Goal: Task Accomplishment & Management: Use online tool/utility

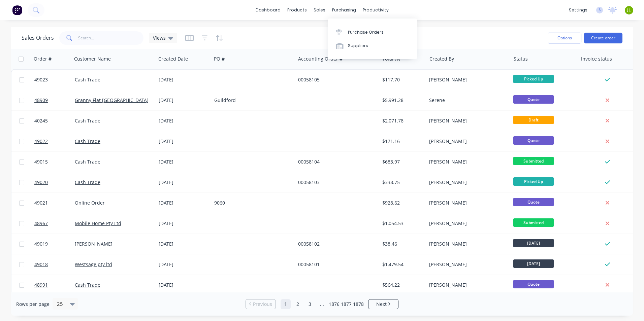
click at [344, 25] on div "Purchase Orders Suppliers" at bounding box center [372, 39] width 89 height 41
click at [345, 29] on div at bounding box center [341, 32] width 10 height 6
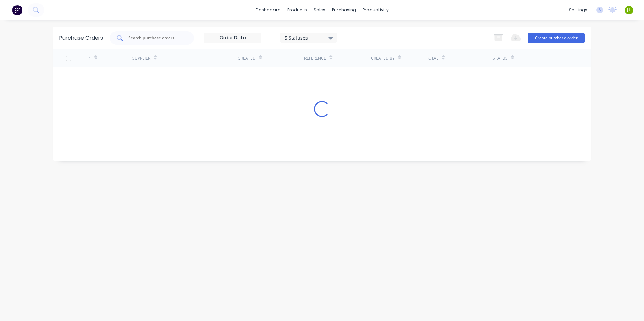
click at [134, 37] on input "text" at bounding box center [156, 38] width 56 height 7
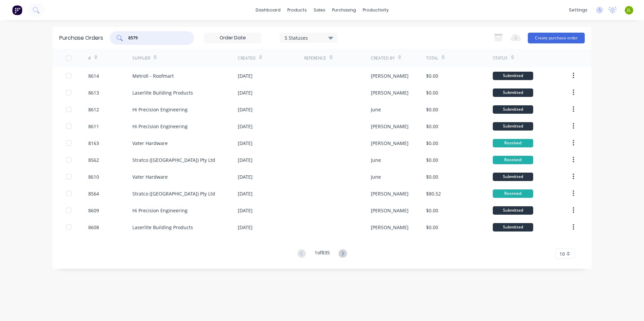
type input "8579"
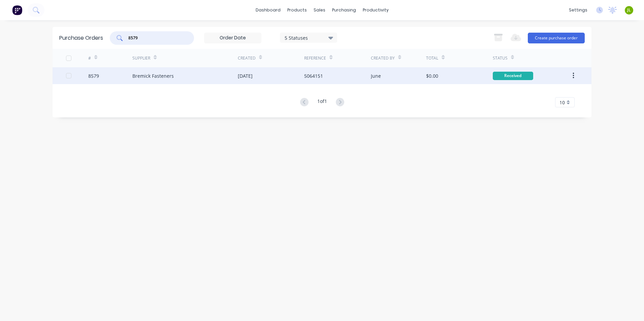
click at [173, 76] on div "Bremick Fasteners" at bounding box center [152, 75] width 41 height 7
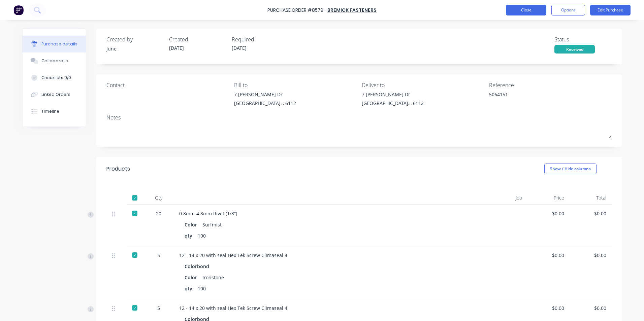
click at [522, 13] on button "Close" at bounding box center [526, 10] width 40 height 11
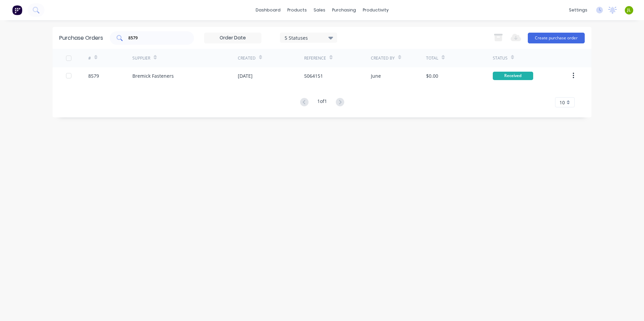
click at [142, 39] on input "8579" at bounding box center [156, 38] width 56 height 7
type input "8586"
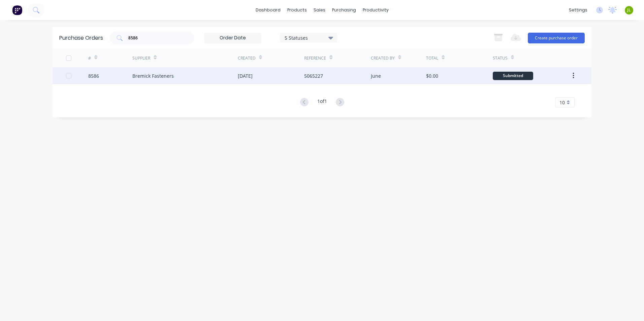
click at [221, 78] on div "Bremick Fasteners" at bounding box center [184, 75] width 105 height 17
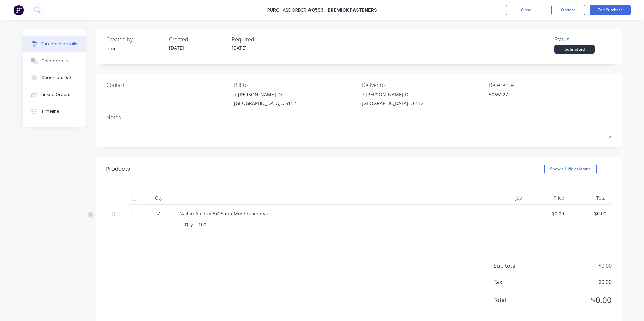
click at [128, 200] on div at bounding box center [134, 197] width 13 height 13
type textarea "x"
click at [530, 8] on button "Close" at bounding box center [526, 10] width 40 height 11
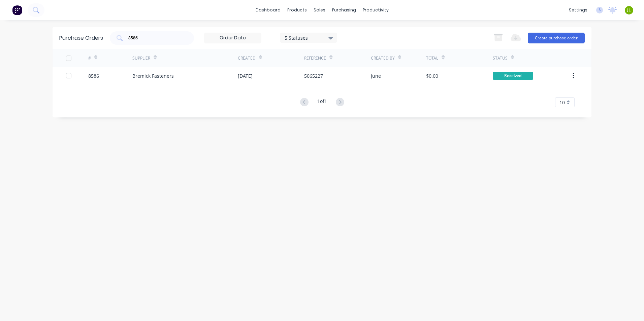
drag, startPoint x: 380, startPoint y: 217, endPoint x: 385, endPoint y: 212, distance: 6.9
click at [383, 214] on div "Purchase Orders 8586 5 Statuses 5 Statuses Export to Excel (XLSX) Create purcha…" at bounding box center [322, 171] width 539 height 288
drag, startPoint x: 155, startPoint y: 36, endPoint x: 115, endPoint y: 41, distance: 40.4
click at [115, 41] on div "8586" at bounding box center [152, 37] width 84 height 13
drag, startPoint x: 138, startPoint y: 38, endPoint x: 118, endPoint y: 39, distance: 20.2
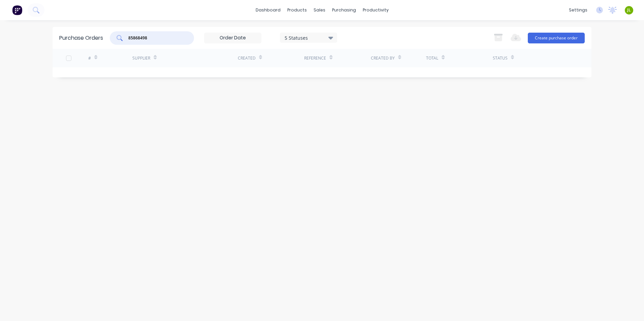
click at [119, 40] on div "85868498" at bounding box center [152, 37] width 84 height 13
type input "8498"
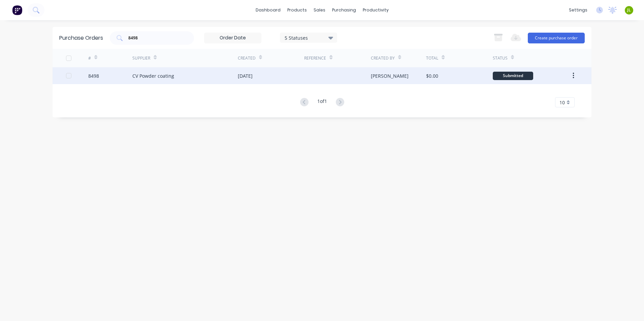
click at [148, 68] on div "CV Powder coating" at bounding box center [184, 75] width 105 height 17
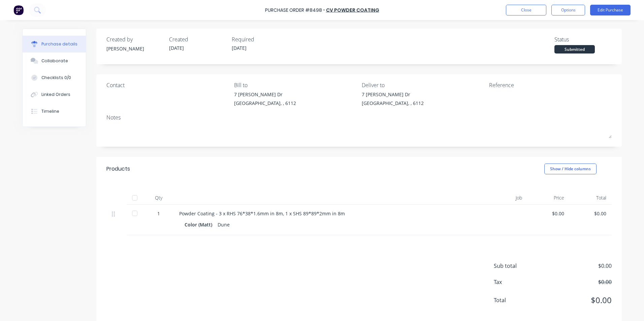
click at [130, 201] on div at bounding box center [134, 197] width 13 height 13
click at [53, 95] on div "Linked Orders" at bounding box center [55, 95] width 29 height 6
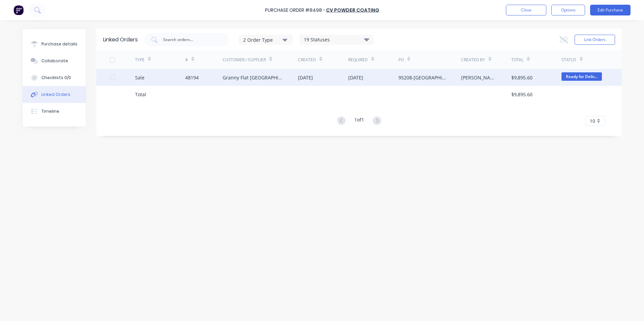
click at [217, 76] on div "48194" at bounding box center [204, 77] width 38 height 17
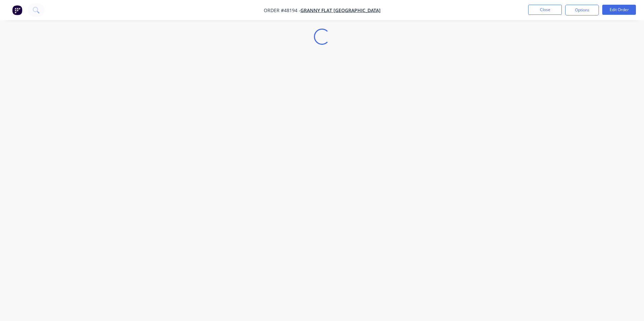
click at [42, 100] on div "Loading..." at bounding box center [322, 160] width 644 height 321
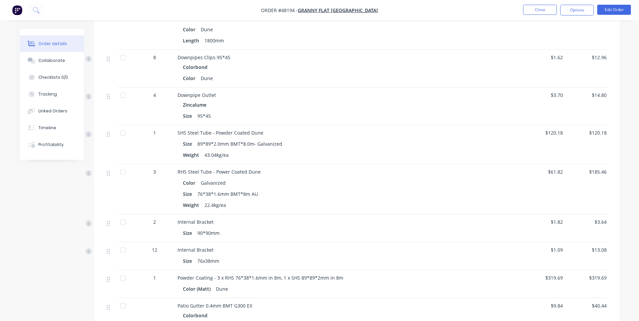
scroll to position [1449, 0]
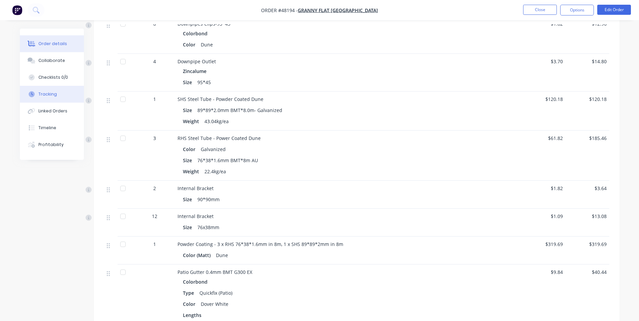
click at [37, 91] on button "Tracking" at bounding box center [52, 94] width 64 height 17
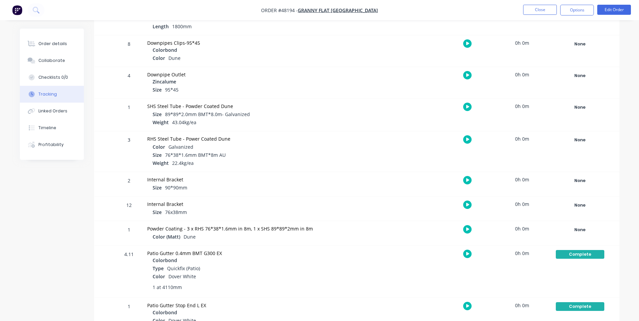
scroll to position [1048, 0]
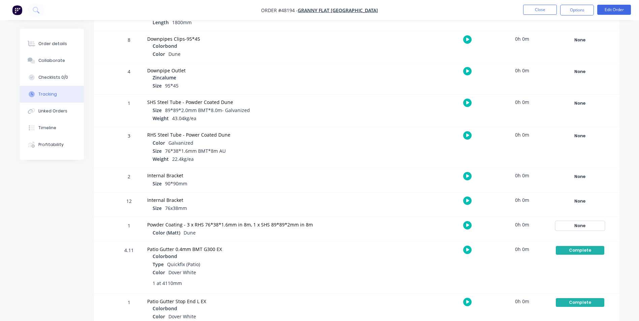
click at [572, 227] on div "None" at bounding box center [580, 226] width 49 height 9
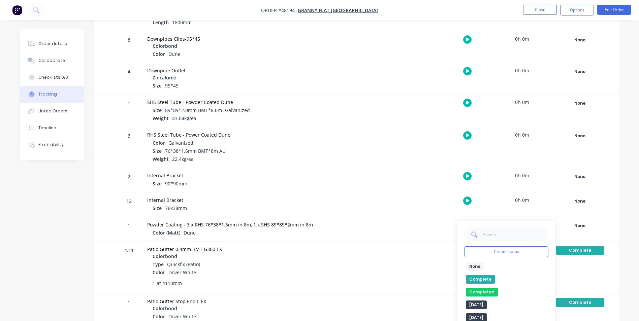
click at [480, 279] on button "Complete" at bounding box center [480, 279] width 29 height 9
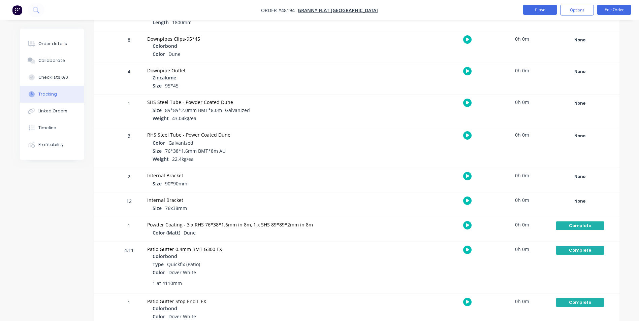
click at [546, 6] on button "Close" at bounding box center [540, 10] width 34 height 10
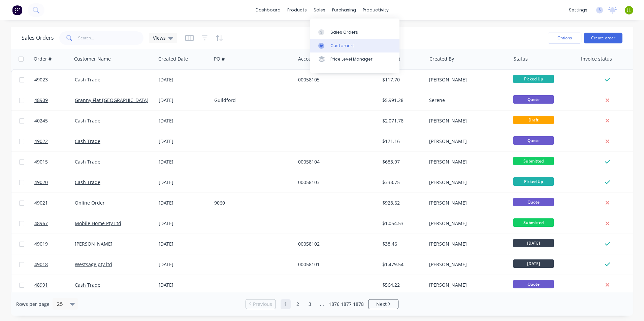
click at [336, 46] on div "Customers" at bounding box center [343, 46] width 24 height 6
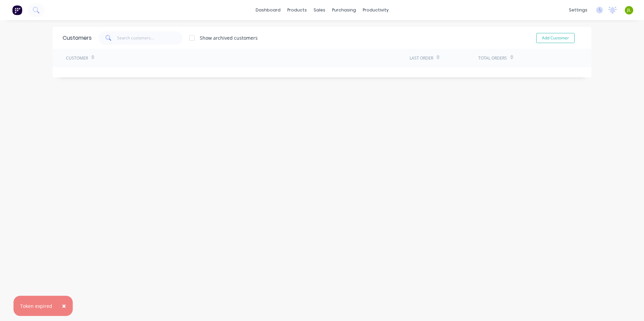
click at [111, 33] on span at bounding box center [107, 37] width 19 height 13
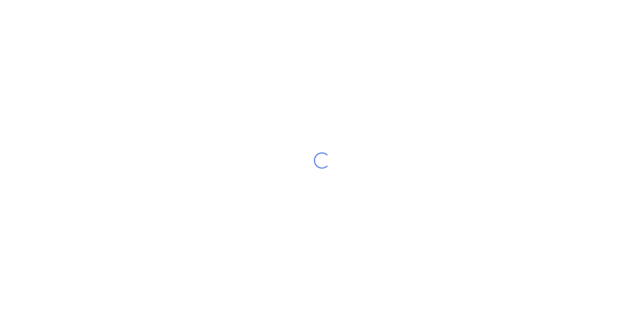
click at [115, 35] on div "Loading..." at bounding box center [322, 160] width 644 height 321
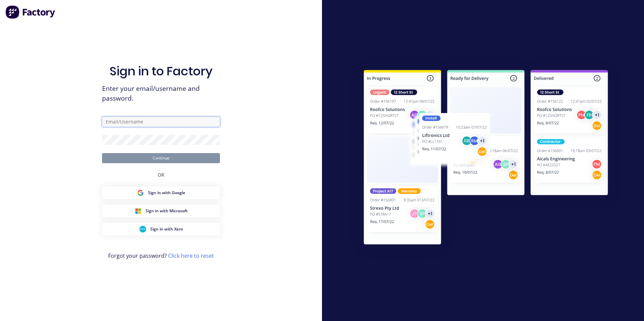
type input "ailing@dynamicsteelform.com.au"
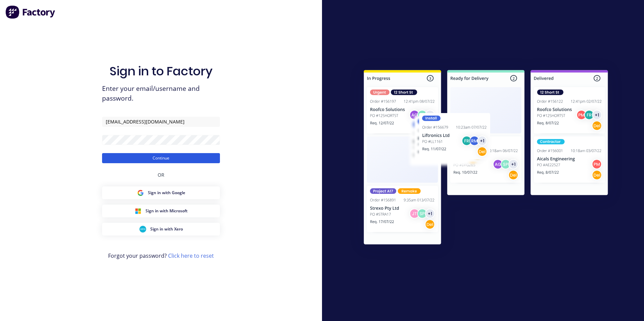
click at [162, 158] on button "Continue" at bounding box center [161, 158] width 118 height 10
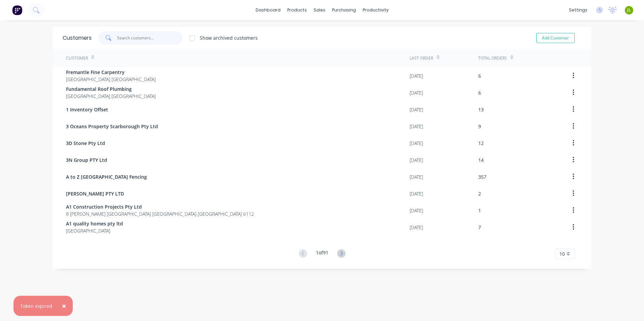
click at [151, 37] on input "text" at bounding box center [150, 37] width 66 height 13
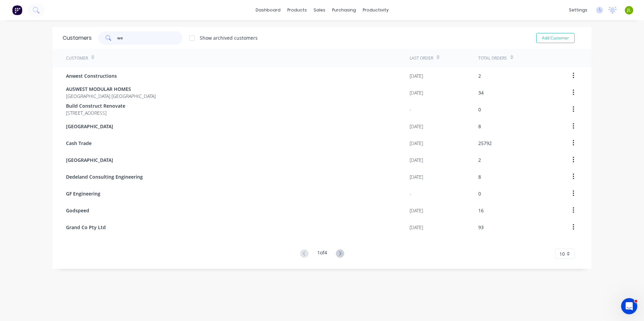
type input "w"
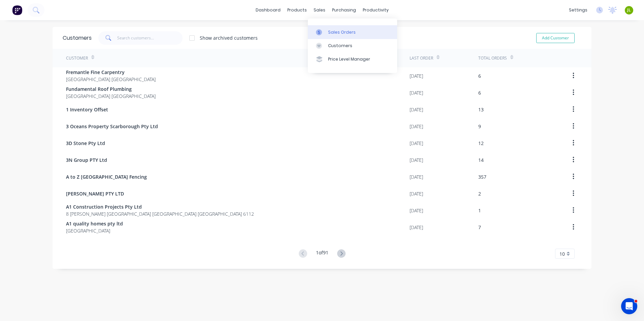
click at [322, 32] on icon at bounding box center [319, 32] width 6 height 6
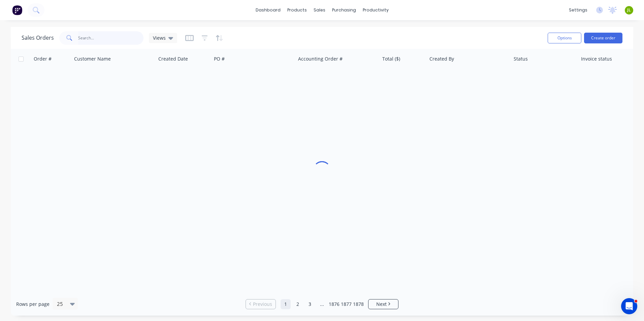
click at [126, 36] on input "text" at bounding box center [111, 37] width 66 height 13
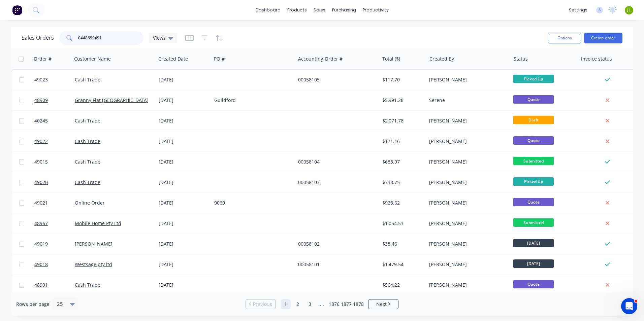
type input "0448699491"
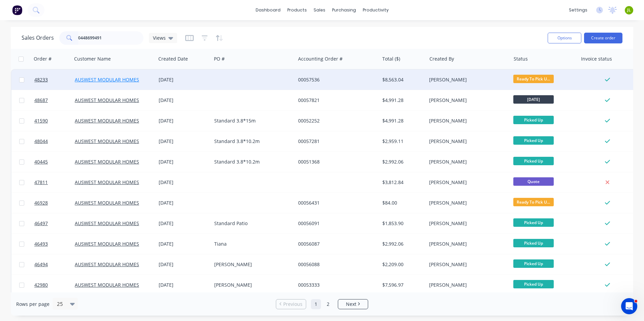
click at [107, 81] on link "AUSWEST MODULAR HOMES" at bounding box center [107, 79] width 64 height 6
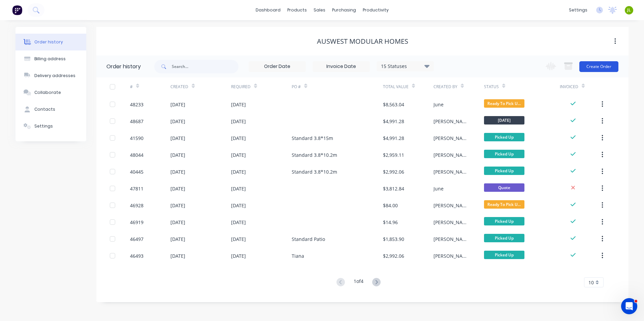
click at [599, 64] on button "Create Order" at bounding box center [598, 66] width 39 height 11
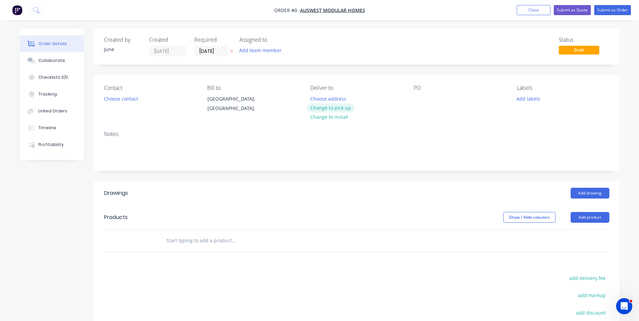
click at [338, 110] on button "Change to pick up" at bounding box center [331, 107] width 48 height 9
click at [585, 217] on button "Add product" at bounding box center [590, 217] width 39 height 11
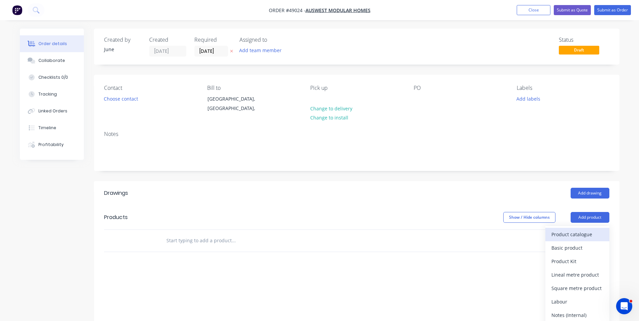
click at [586, 237] on div "Product catalogue" at bounding box center [578, 235] width 52 height 10
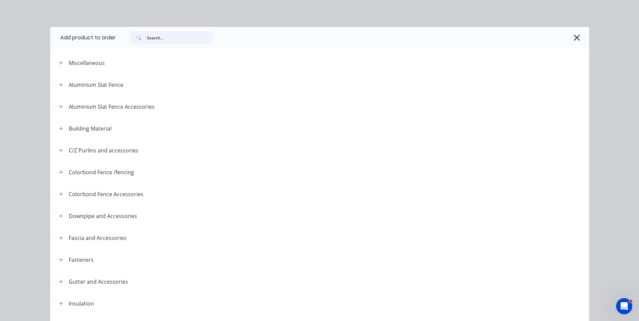
click at [173, 39] on input "text" at bounding box center [180, 37] width 67 height 13
click at [50, 138] on header "Building Material" at bounding box center [319, 129] width 539 height 22
click at [578, 34] on button "button" at bounding box center [577, 37] width 11 height 11
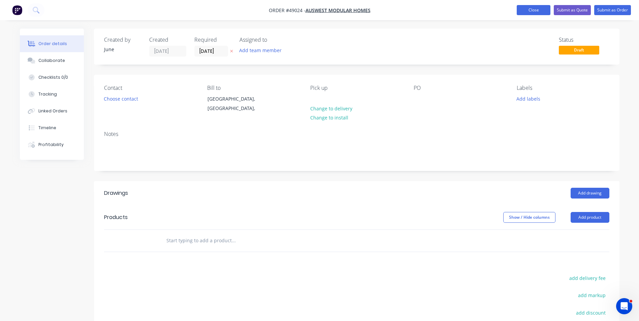
click at [531, 12] on button "Close" at bounding box center [534, 10] width 34 height 10
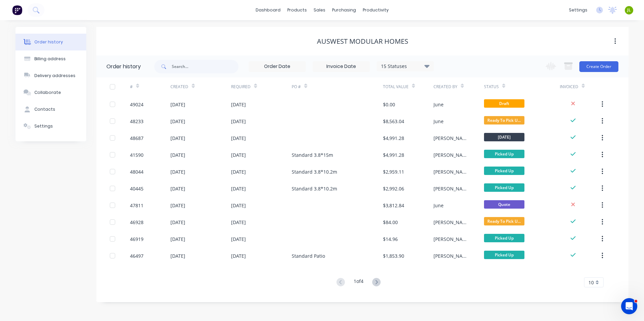
click at [382, 284] on button at bounding box center [376, 283] width 12 height 10
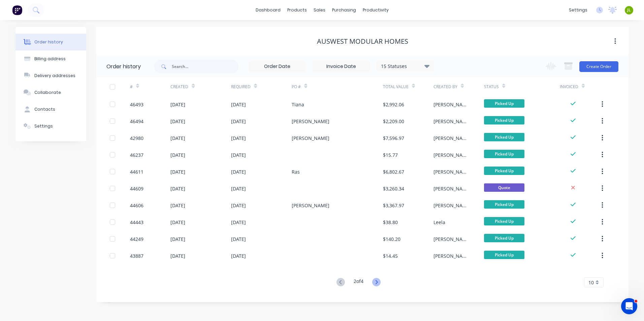
click at [380, 284] on icon at bounding box center [376, 282] width 8 height 8
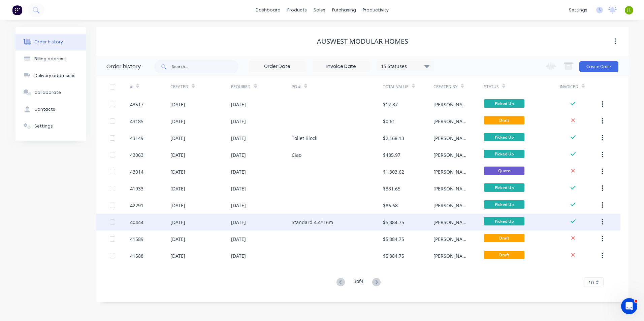
click at [331, 225] on div "Standard 4.4*16m" at bounding box center [312, 222] width 41 height 7
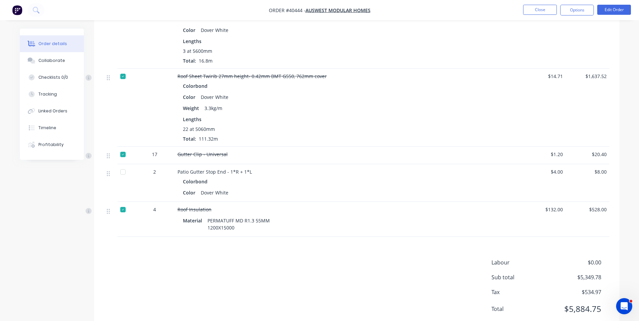
scroll to position [757, 0]
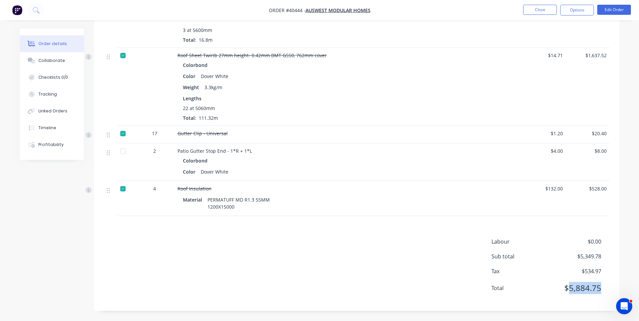
drag, startPoint x: 571, startPoint y: 289, endPoint x: 619, endPoint y: 289, distance: 47.8
click at [619, 289] on div "Labour $0.00 Sub total $5,349.78 Tax $534.97 Total $5,884.75" at bounding box center [357, 269] width 526 height 63
click at [586, 296] on div "Labour $0.00 Sub total $5,349.78 Tax $534.97 Total $5,884.75" at bounding box center [551, 269] width 118 height 63
drag, startPoint x: 568, startPoint y: 291, endPoint x: 614, endPoint y: 289, distance: 45.8
click at [614, 289] on div "Labour $0.00 Sub total $5,349.78 Tax $534.97 Total $5,884.75" at bounding box center [357, 269] width 526 height 63
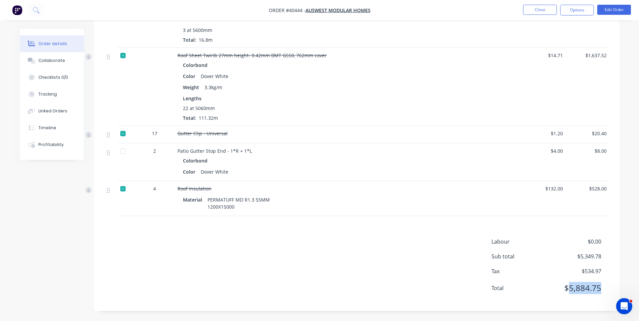
click at [570, 294] on span "$5,884.75" at bounding box center [576, 288] width 50 height 12
drag, startPoint x: 568, startPoint y: 289, endPoint x: 608, endPoint y: 289, distance: 40.4
click at [608, 289] on div "Total $5,884.75" at bounding box center [551, 288] width 118 height 12
click at [579, 298] on div "Labour $0.00 Sub total $5,349.78 Tax $534.97 Total $5,884.75" at bounding box center [551, 269] width 118 height 63
drag, startPoint x: 569, startPoint y: 287, endPoint x: 620, endPoint y: 287, distance: 51.5
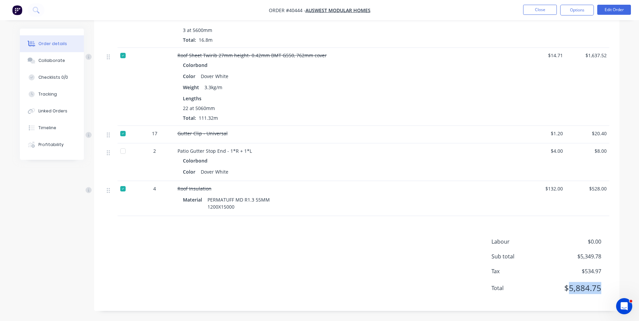
click at [546, 290] on span "Total" at bounding box center [522, 288] width 60 height 8
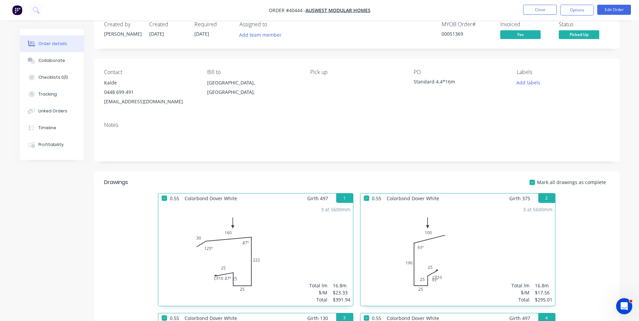
scroll to position [0, 0]
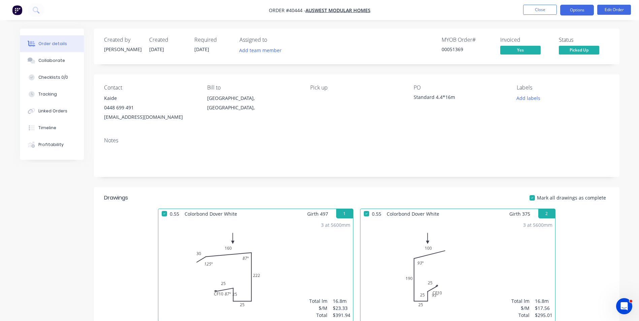
click at [577, 7] on button "Options" at bounding box center [577, 10] width 34 height 11
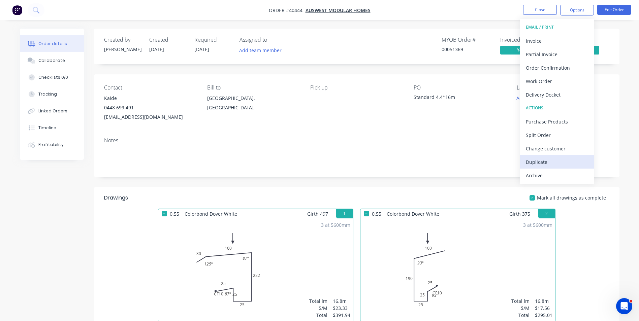
click at [553, 161] on div "Duplicate" at bounding box center [557, 162] width 62 height 10
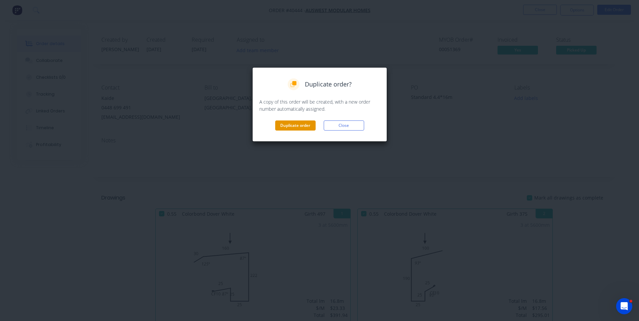
click at [302, 128] on button "Duplicate order" at bounding box center [295, 126] width 40 height 10
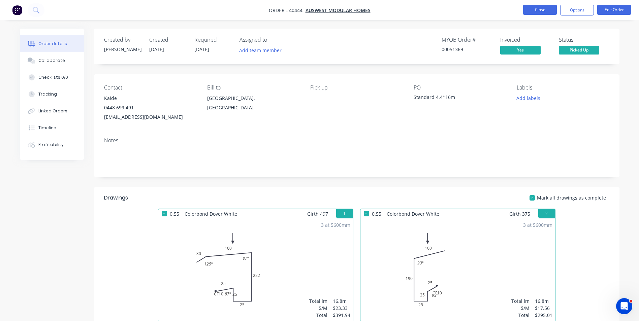
click at [533, 14] on button "Close" at bounding box center [540, 10] width 34 height 10
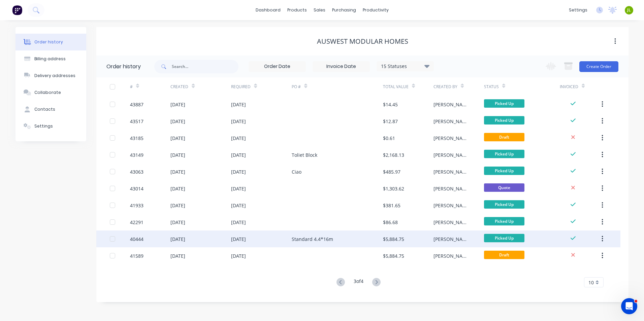
click at [318, 242] on div "Standard 4.4*16m" at bounding box center [312, 239] width 41 height 7
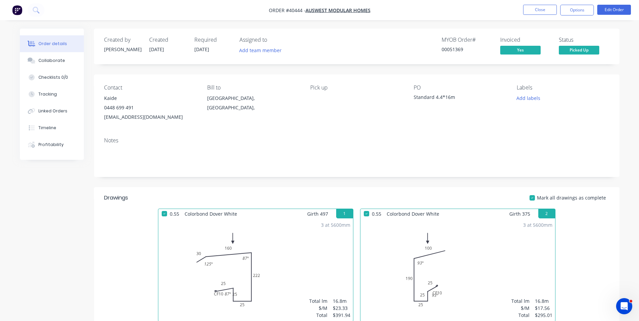
click at [237, 125] on div "Contact Kaide 0448 699 491 auswestmodularhomes@outlook.com Bill to Western Aust…" at bounding box center [357, 103] width 526 height 58
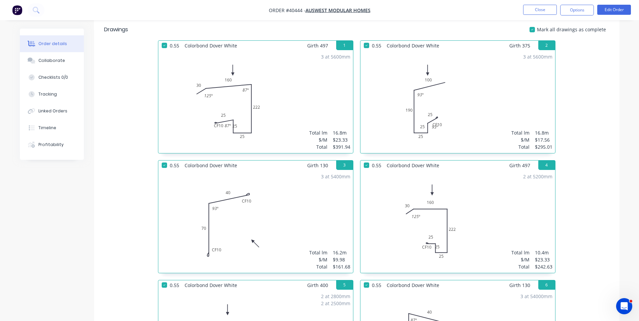
scroll to position [34, 0]
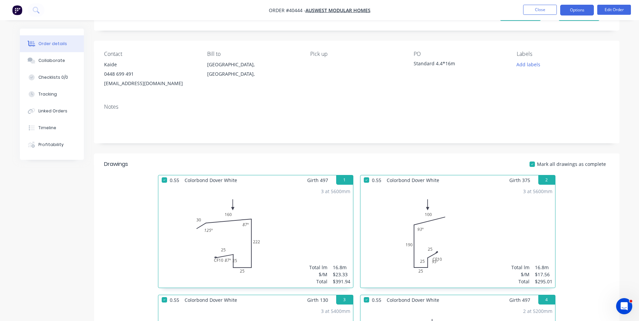
click at [581, 13] on button "Options" at bounding box center [577, 10] width 34 height 11
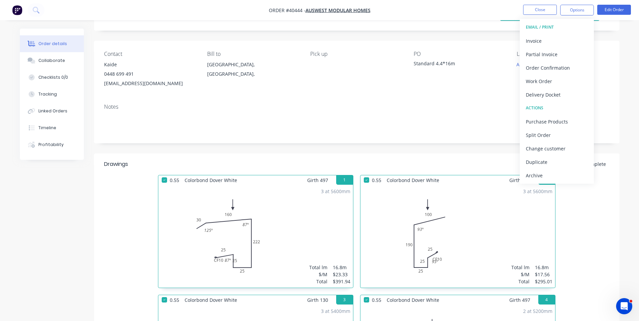
click at [326, 89] on div "Contact Kaide 0448 699 491 auswestmodularhomes@outlook.com Bill to Western Aust…" at bounding box center [357, 70] width 526 height 58
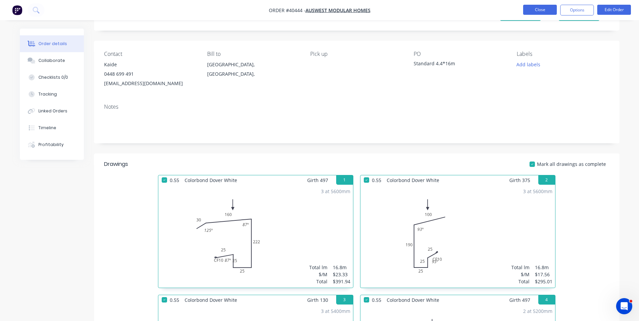
click at [540, 5] on button "Close" at bounding box center [540, 10] width 34 height 10
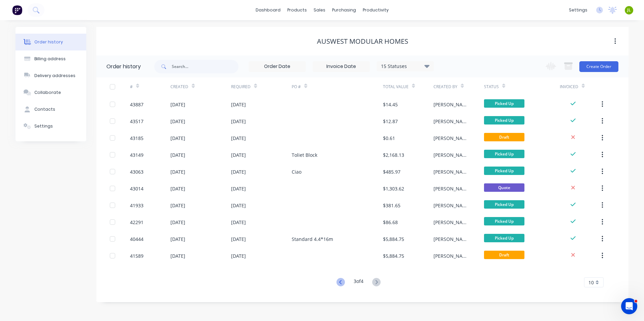
click at [343, 284] on icon at bounding box center [341, 282] width 8 height 8
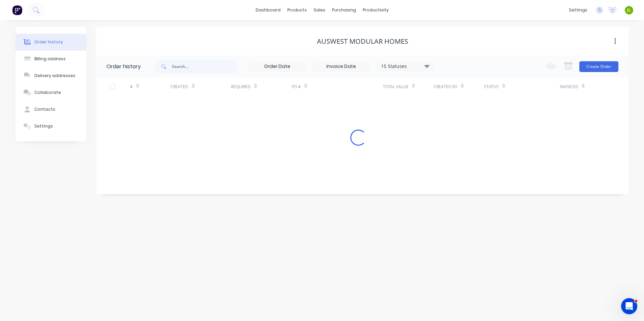
click at [343, 284] on div "Order history Billing address Delivery addresses Collaborate Contacts Settings …" at bounding box center [322, 170] width 644 height 301
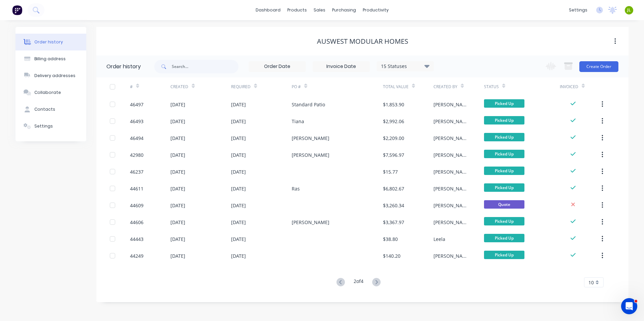
click at [343, 284] on icon at bounding box center [341, 282] width 8 height 8
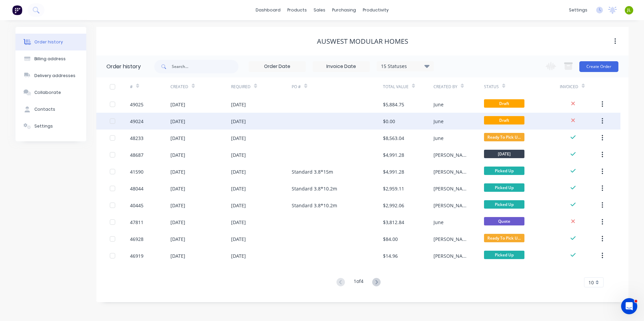
click at [276, 123] on div "09 Sep 2025" at bounding box center [261, 121] width 61 height 17
click at [601, 119] on button "button" at bounding box center [603, 121] width 16 height 12
click at [588, 141] on div "Archive" at bounding box center [579, 139] width 52 height 10
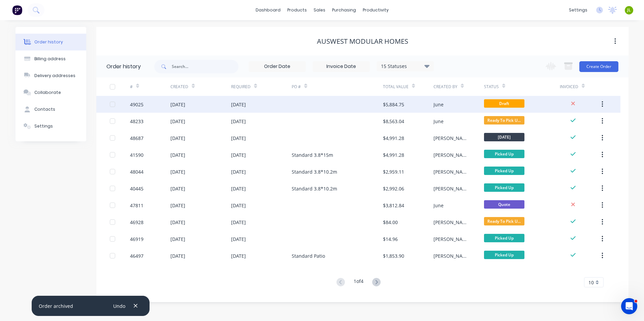
click at [318, 102] on div at bounding box center [337, 104] width 91 height 17
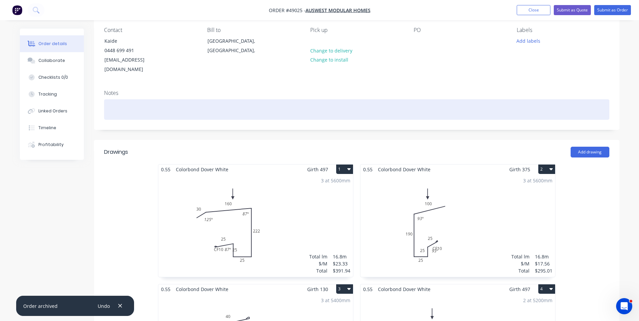
scroll to position [67, 0]
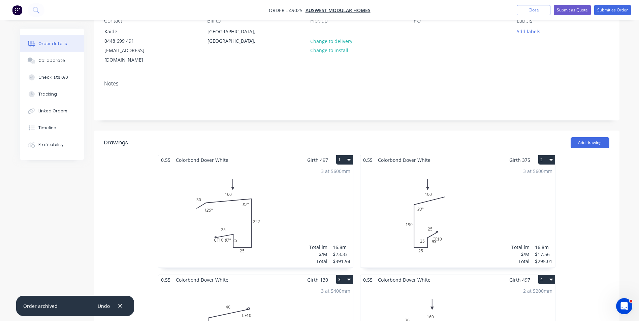
click at [300, 176] on div "3 at 5600mm Total lm $/M Total 16.8m $23.33 $391.94" at bounding box center [255, 216] width 195 height 103
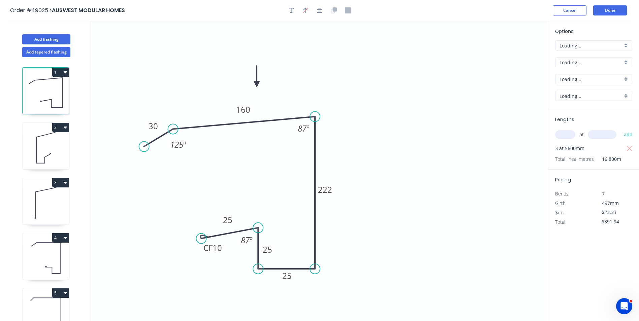
type input "$24.43"
type input "$410.42"
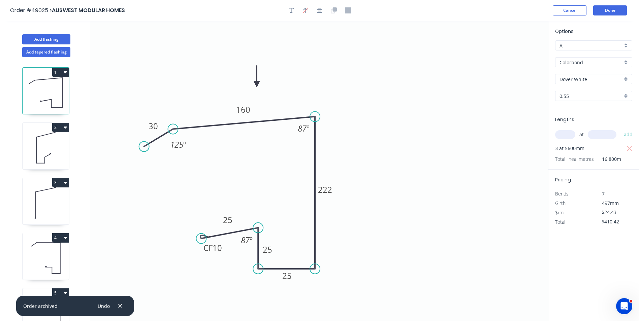
click at [584, 80] on input "Dover White" at bounding box center [591, 79] width 63 height 7
click at [577, 119] on div "Monument" at bounding box center [594, 121] width 76 height 12
type input "Monument"
click at [55, 149] on icon at bounding box center [46, 147] width 46 height 43
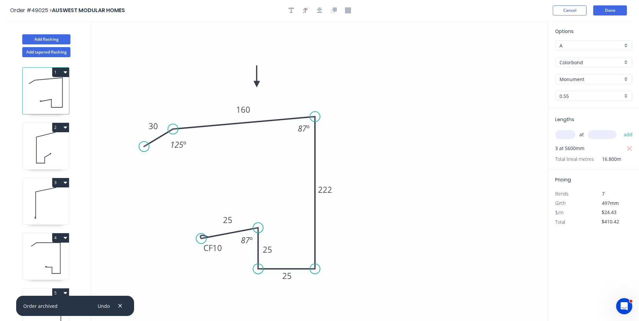
type input "$17.56"
type input "$295.01"
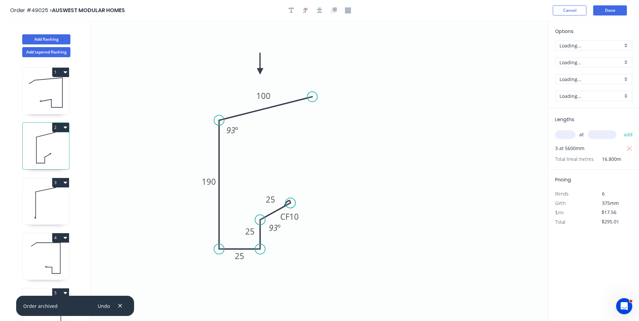
type input "$18.40"
type input "$309.12"
click at [574, 81] on input "Dover White" at bounding box center [591, 79] width 63 height 7
click at [573, 123] on div "Monument" at bounding box center [594, 121] width 76 height 12
type input "Monument"
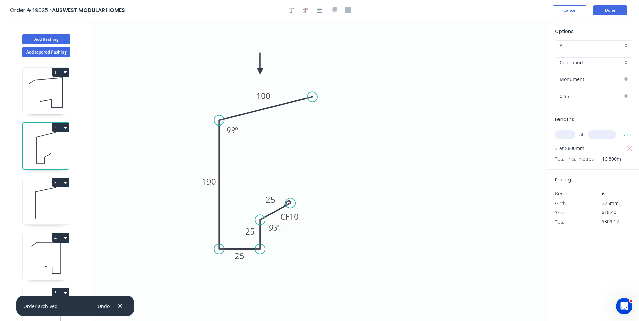
click at [56, 198] on icon at bounding box center [46, 203] width 46 height 43
type input "$9.98"
type input "$161.68"
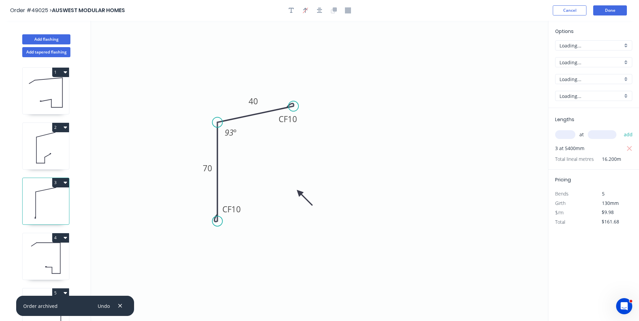
type input "$10.46"
type input "$169.45"
click at [579, 78] on input "Dover White" at bounding box center [591, 79] width 63 height 7
click at [578, 120] on div "Monument" at bounding box center [594, 121] width 76 height 12
type input "Monument"
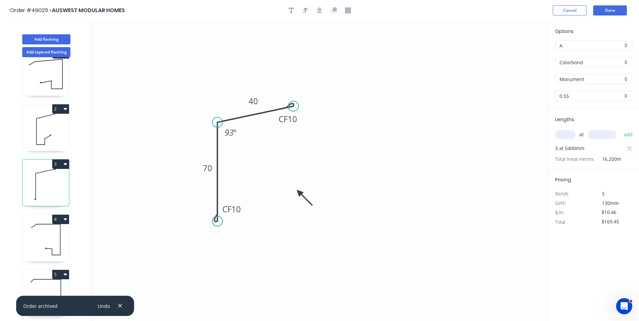
scroll to position [34, 0]
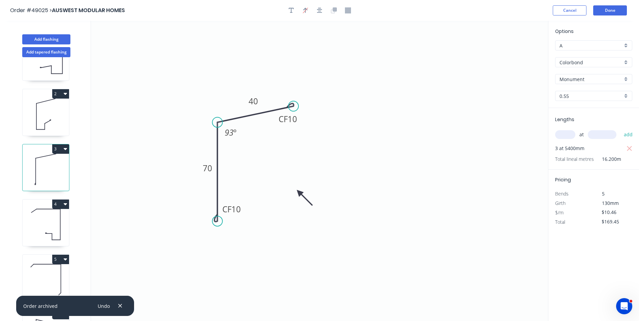
click at [45, 214] on icon at bounding box center [46, 224] width 46 height 43
type input "$23.33"
type input "$242.63"
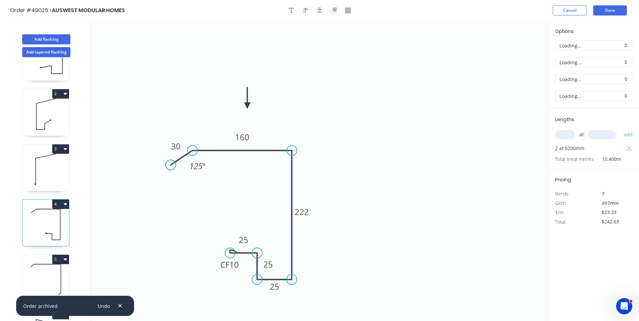
type input "$24.43"
type input "$254.07"
click at [584, 81] on input "Dover White" at bounding box center [591, 79] width 63 height 7
click at [578, 120] on div "Monument" at bounding box center [594, 121] width 76 height 12
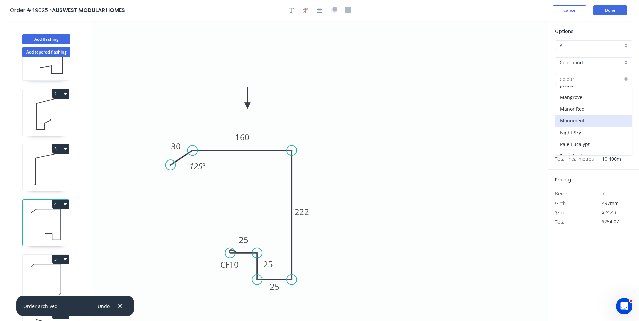
type input "Monument"
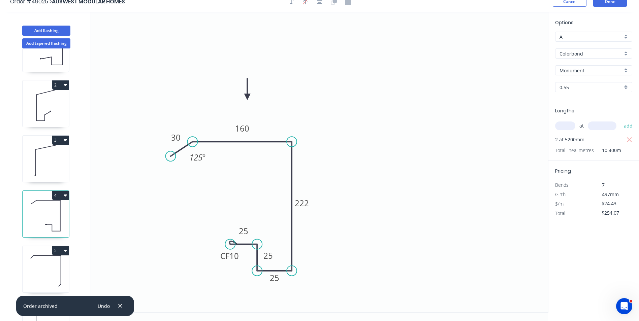
scroll to position [12, 0]
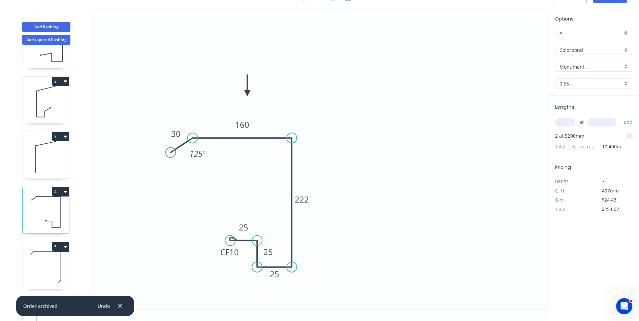
click at [46, 268] on icon at bounding box center [46, 267] width 46 height 43
type input "$15.36"
type input "$162.82"
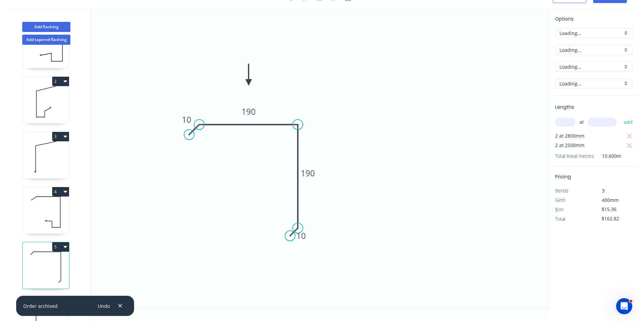
type input "$16.10"
type input "$170.66"
click at [586, 64] on input "Dover White" at bounding box center [591, 66] width 63 height 7
click at [584, 109] on div "Monument" at bounding box center [594, 108] width 76 height 12
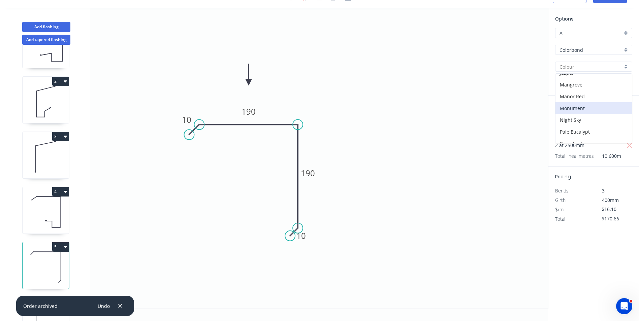
type input "Monument"
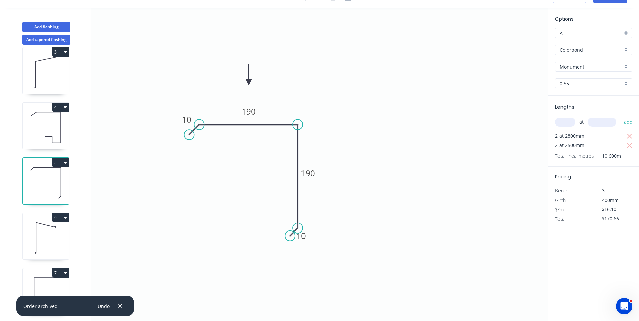
scroll to position [125, 0]
click at [54, 222] on icon at bounding box center [46, 236] width 46 height 43
type input "$9.98"
type input "$1,616.76"
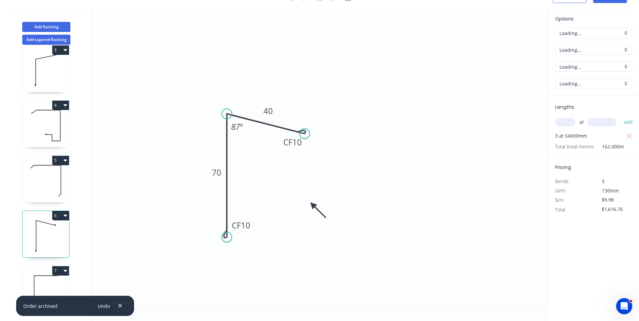
type input "$10.46"
type input "$1,694.52"
click at [581, 68] on input "Dover White" at bounding box center [591, 66] width 63 height 7
click at [578, 109] on div "Monument" at bounding box center [594, 108] width 76 height 12
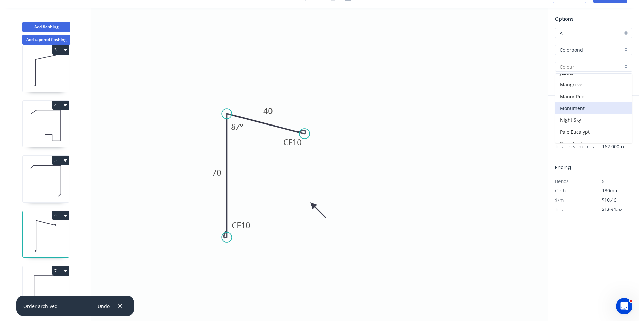
type input "Monument"
click at [40, 272] on icon at bounding box center [46, 291] width 46 height 43
type input "$9.98"
type input "$91.82"
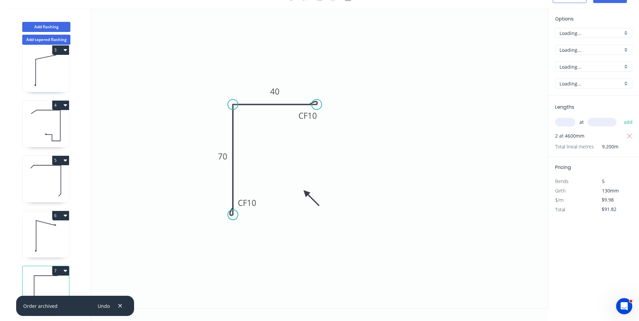
type input "$10.46"
type input "$96.23"
click at [591, 68] on input "Dover White" at bounding box center [591, 66] width 63 height 7
click at [580, 105] on div "Monument" at bounding box center [594, 108] width 76 height 12
type input "Monument"
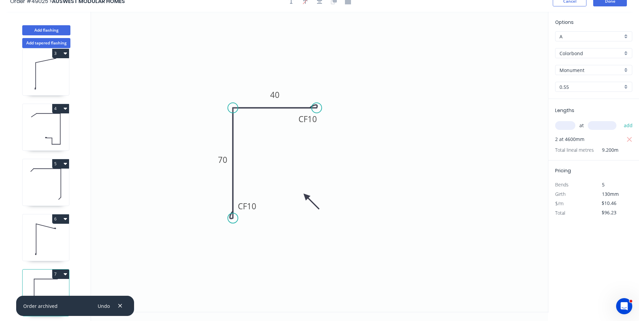
scroll to position [0, 0]
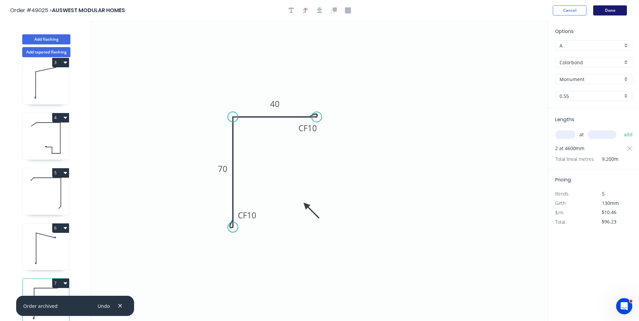
click at [613, 10] on button "Done" at bounding box center [610, 10] width 34 height 10
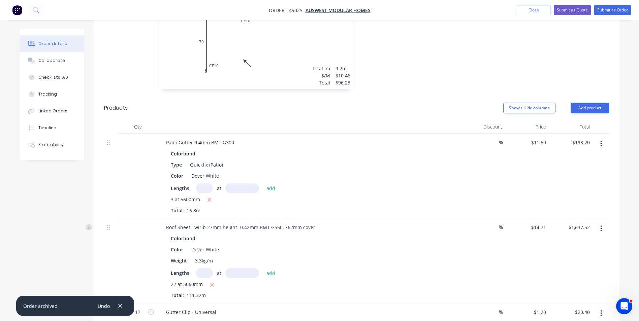
scroll to position [606, 0]
click at [602, 140] on icon "button" at bounding box center [601, 143] width 1 height 6
click at [566, 156] on div "Edit" at bounding box center [578, 161] width 52 height 10
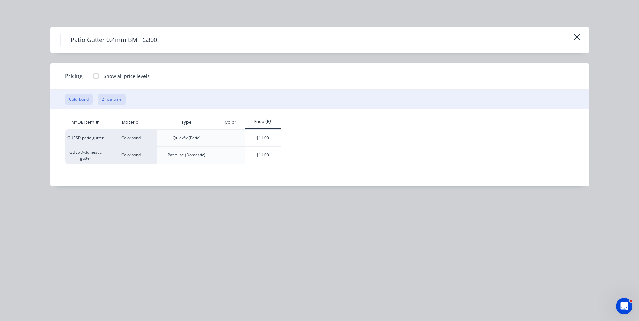
click at [111, 101] on button "Zincalume" at bounding box center [112, 99] width 28 height 11
click at [61, 103] on div "Colorbond Zincalume" at bounding box center [319, 100] width 539 height 20
click at [70, 102] on button "Colorbond" at bounding box center [79, 99] width 28 height 11
click at [579, 36] on icon "button" at bounding box center [576, 36] width 7 height 9
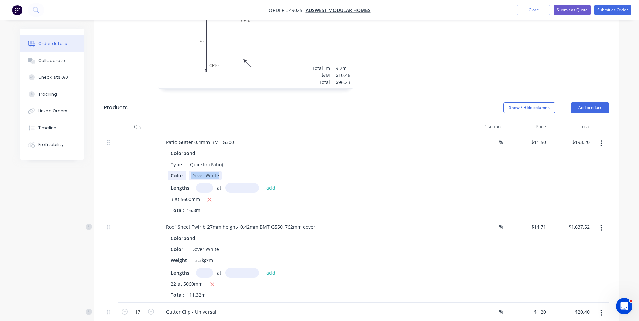
drag, startPoint x: 218, startPoint y: 167, endPoint x: 171, endPoint y: 162, distance: 47.2
click at [171, 171] on div "Color Dover White" at bounding box center [308, 176] width 280 height 10
click at [286, 149] on div "Colorbond" at bounding box center [310, 154] width 278 height 10
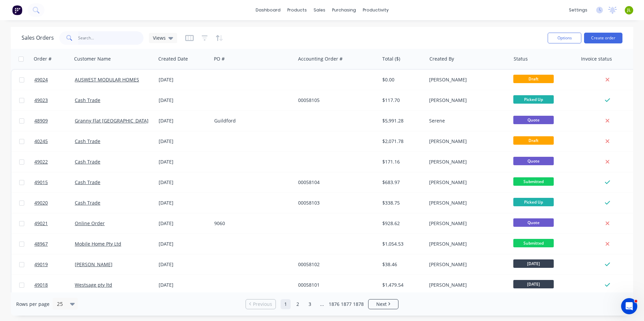
click at [97, 39] on input "text" at bounding box center [111, 37] width 66 height 13
click at [338, 43] on div "Customers" at bounding box center [343, 46] width 24 height 6
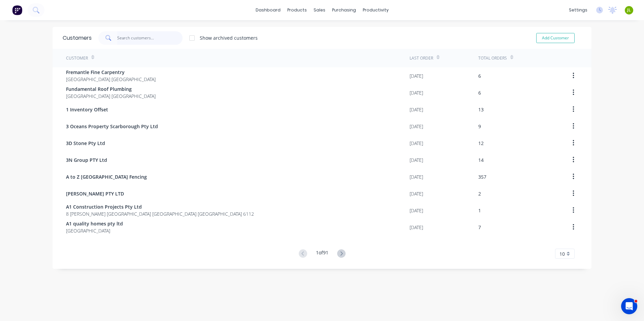
click at [139, 39] on input "text" at bounding box center [150, 37] width 66 height 13
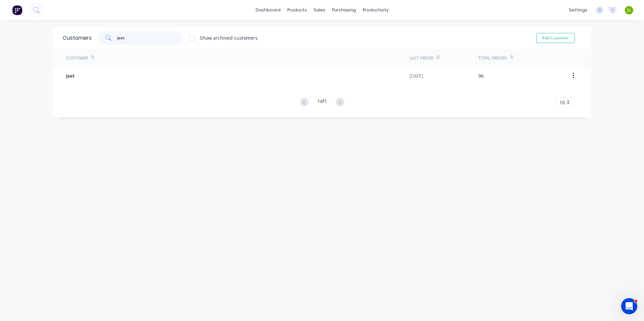
type input "jeet"
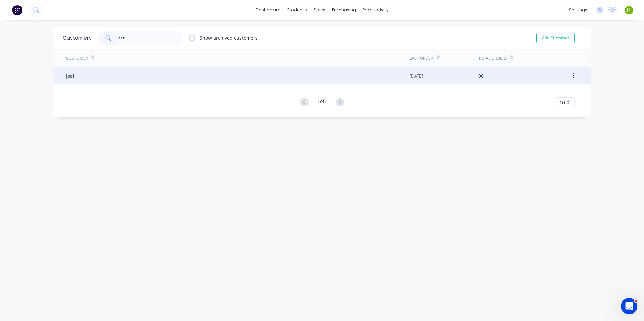
click at [122, 75] on div "Jeet" at bounding box center [238, 75] width 344 height 17
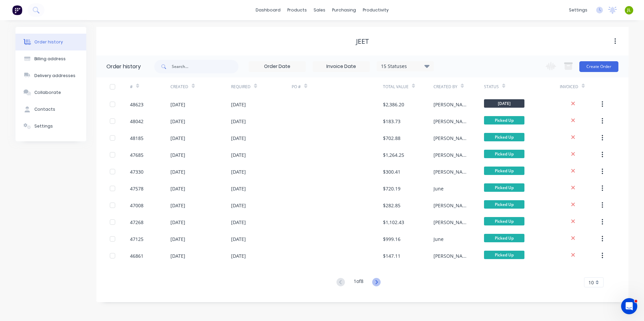
click at [380, 284] on icon at bounding box center [376, 282] width 8 height 8
click at [337, 285] on icon at bounding box center [341, 282] width 8 height 8
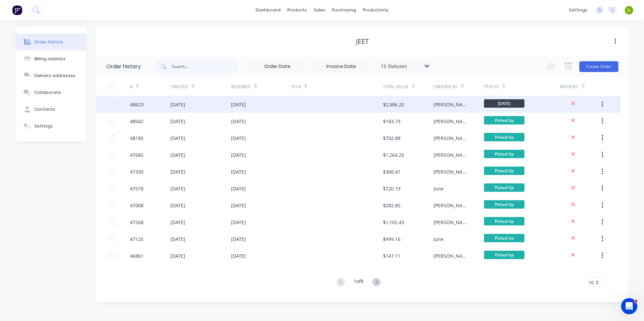
click at [339, 104] on div at bounding box center [337, 104] width 91 height 17
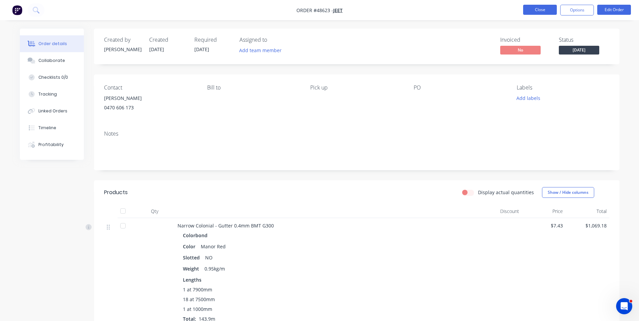
click at [528, 11] on button "Close" at bounding box center [540, 10] width 34 height 10
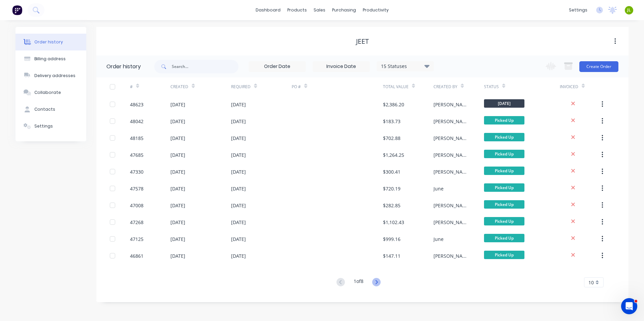
click at [374, 284] on icon at bounding box center [376, 282] width 8 height 8
click at [344, 286] on button at bounding box center [341, 283] width 12 height 10
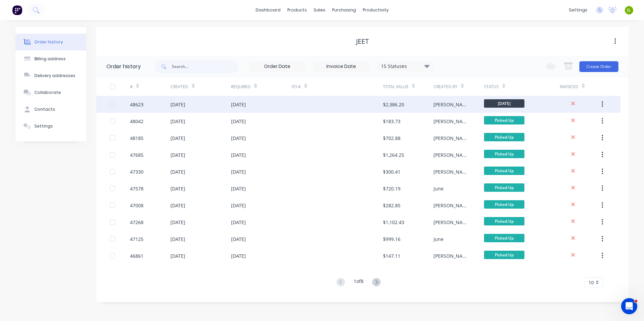
click at [304, 104] on div at bounding box center [337, 104] width 91 height 17
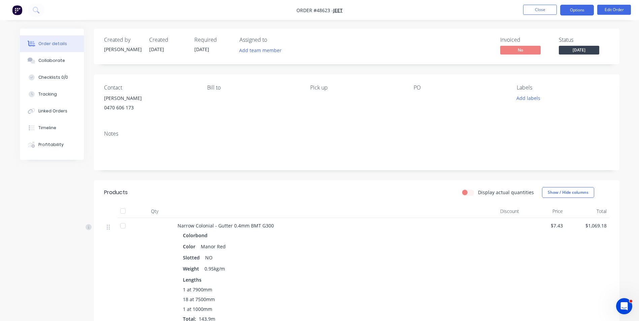
click at [582, 9] on button "Options" at bounding box center [577, 10] width 34 height 11
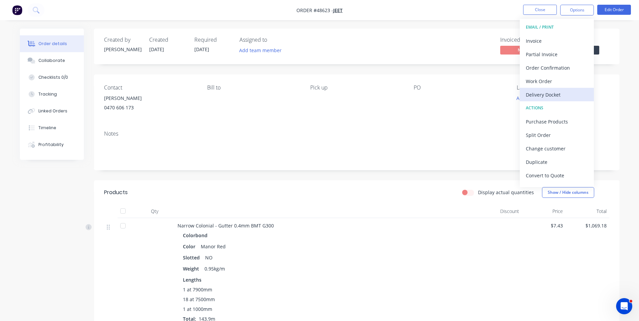
click at [547, 92] on div "Delivery Docket" at bounding box center [557, 95] width 62 height 10
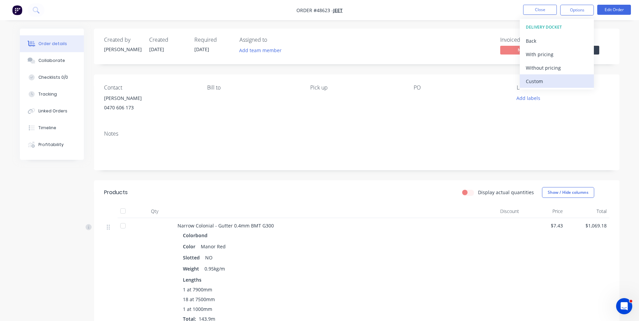
click at [545, 82] on div "Custom" at bounding box center [557, 81] width 62 height 10
click at [546, 69] on div "Without pricing" at bounding box center [557, 68] width 62 height 10
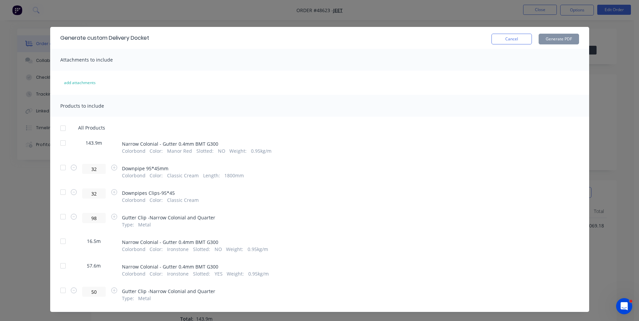
click at [58, 144] on div at bounding box center [62, 142] width 13 height 13
click at [560, 43] on button "Generate PDF" at bounding box center [559, 39] width 40 height 11
click at [513, 39] on button "Cancel" at bounding box center [512, 39] width 40 height 11
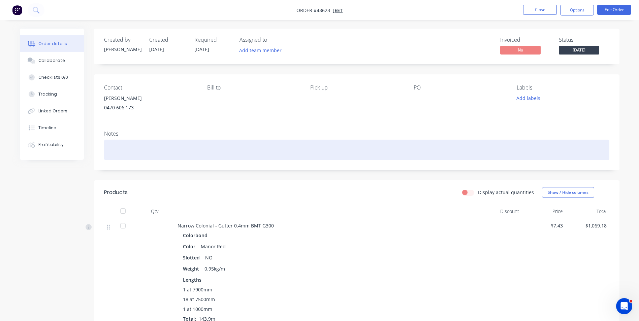
click at [465, 142] on div at bounding box center [356, 150] width 505 height 21
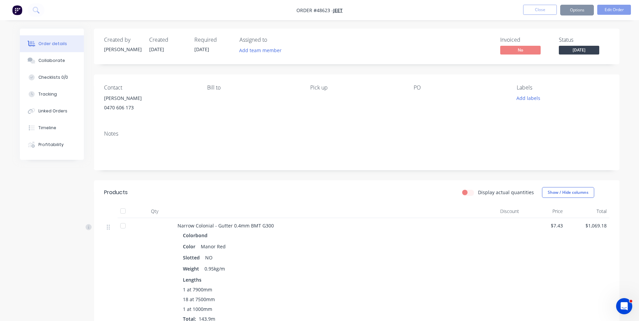
click at [465, 124] on div "Contact Jeet Singh 0470 606 173 Bill to Pick up PO Labels Add labels" at bounding box center [357, 99] width 526 height 51
click at [118, 228] on div at bounding box center [122, 225] width 13 height 13
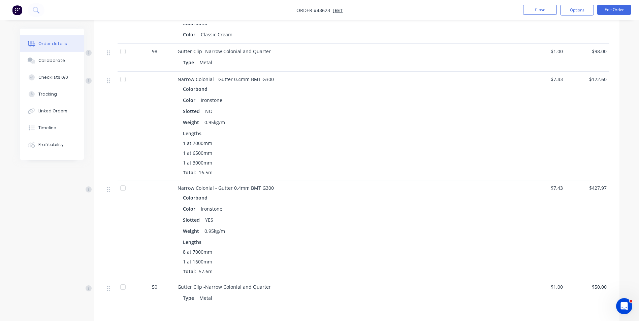
scroll to position [371, 0]
click at [61, 98] on button "Tracking" at bounding box center [52, 94] width 64 height 17
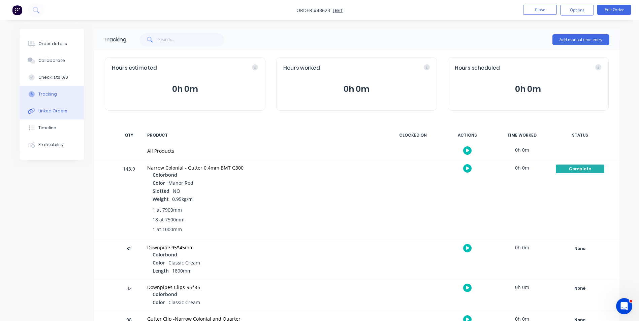
click at [54, 116] on button "Linked Orders" at bounding box center [52, 111] width 64 height 17
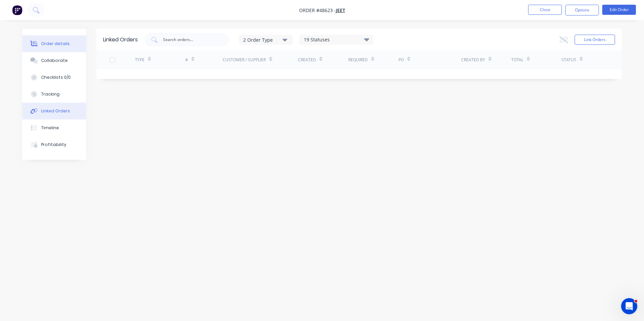
click at [47, 40] on button "Order details" at bounding box center [54, 43] width 64 height 17
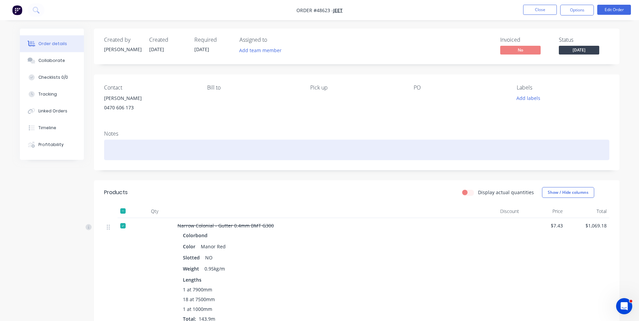
click at [150, 152] on div at bounding box center [356, 150] width 505 height 21
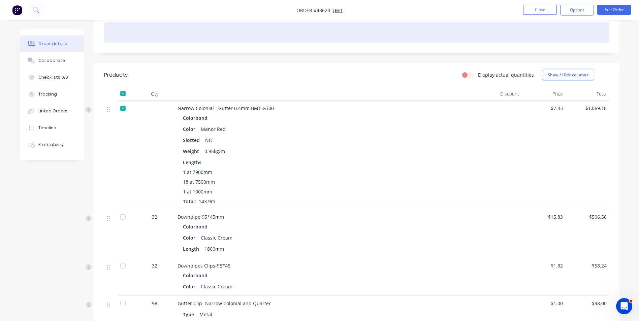
scroll to position [135, 0]
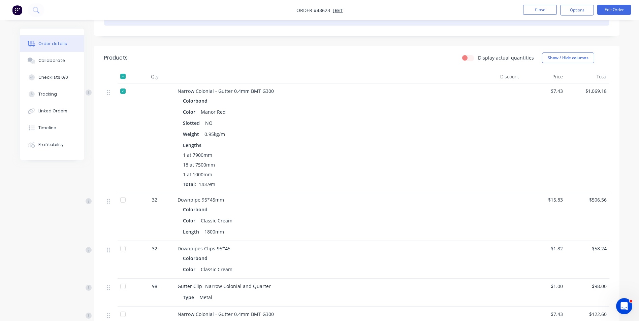
click at [125, 203] on div at bounding box center [122, 199] width 13 height 13
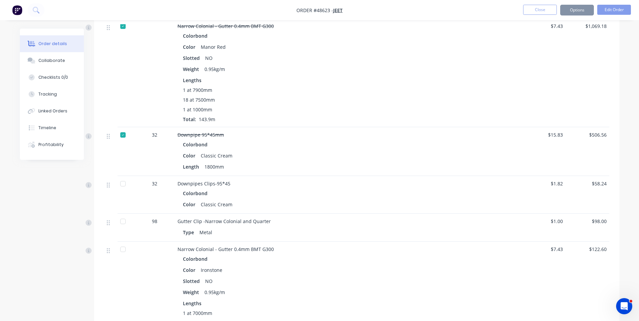
scroll to position [202, 0]
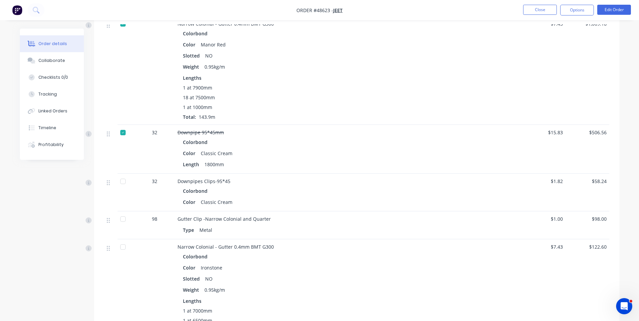
click at [129, 183] on div at bounding box center [122, 181] width 13 height 13
click at [125, 221] on div at bounding box center [122, 219] width 13 height 13
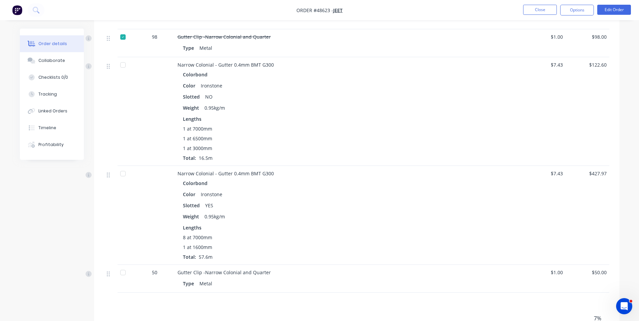
scroll to position [371, 0]
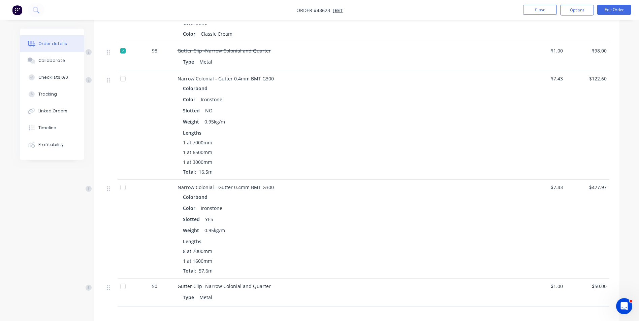
click at [123, 291] on div at bounding box center [122, 286] width 13 height 13
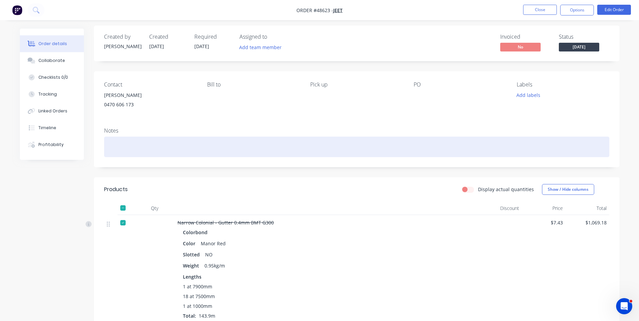
scroll to position [0, 0]
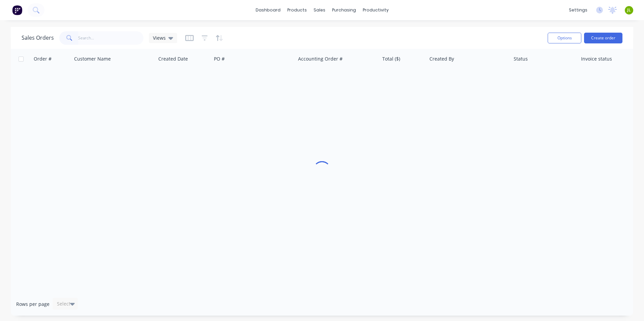
click at [95, 32] on input "text" at bounding box center [111, 37] width 66 height 13
click at [80, 36] on input "0429161362" at bounding box center [111, 37] width 66 height 13
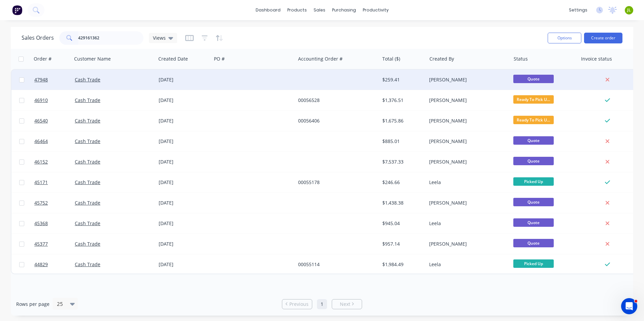
type input "429161362"
click at [221, 84] on div at bounding box center [254, 80] width 84 height 20
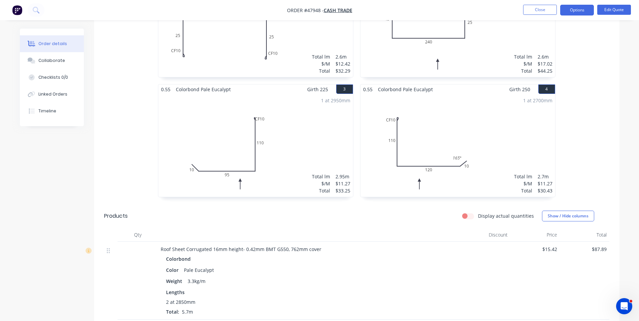
scroll to position [202, 0]
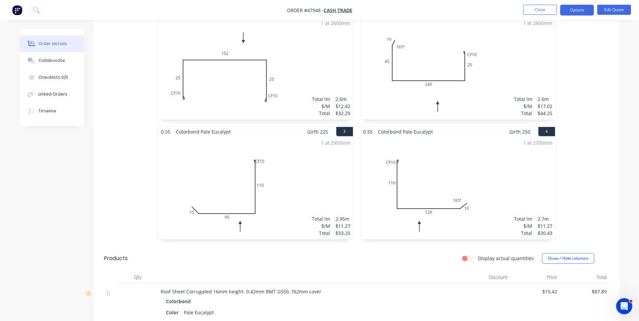
click at [542, 4] on nav "Order #47948 - Cash Trade Close Options Edit Quote" at bounding box center [319, 10] width 639 height 20
click at [540, 6] on button "Close" at bounding box center [540, 10] width 34 height 10
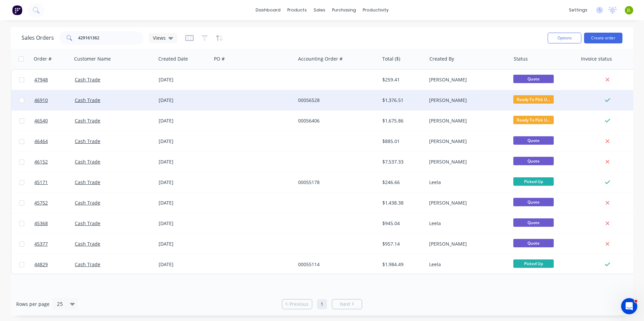
click at [255, 101] on div at bounding box center [254, 100] width 84 height 20
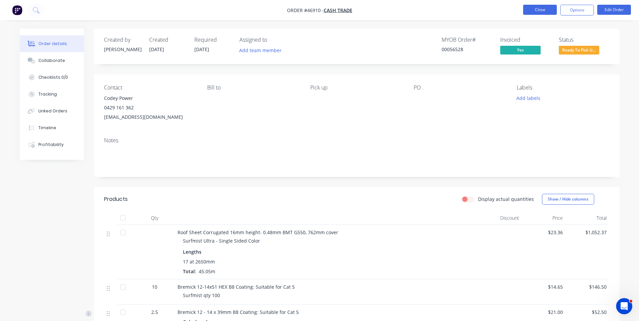
click at [534, 12] on button "Close" at bounding box center [540, 10] width 34 height 10
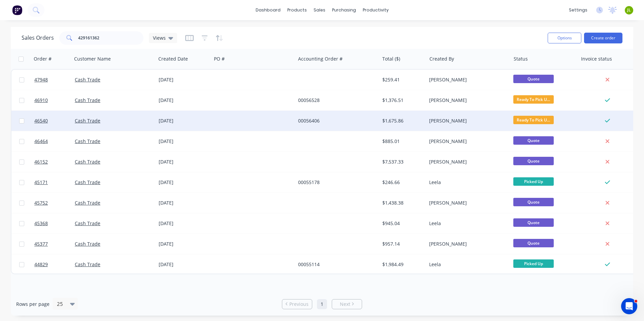
click at [235, 118] on div at bounding box center [254, 121] width 84 height 20
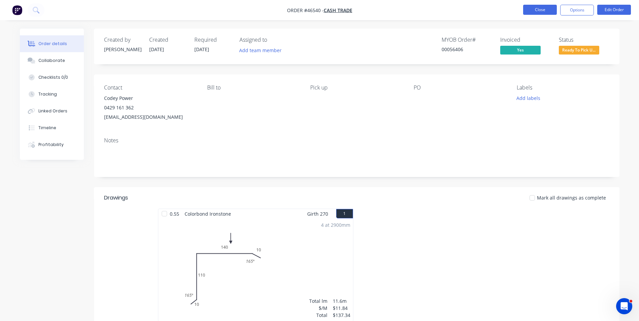
click at [532, 11] on button "Close" at bounding box center [540, 10] width 34 height 10
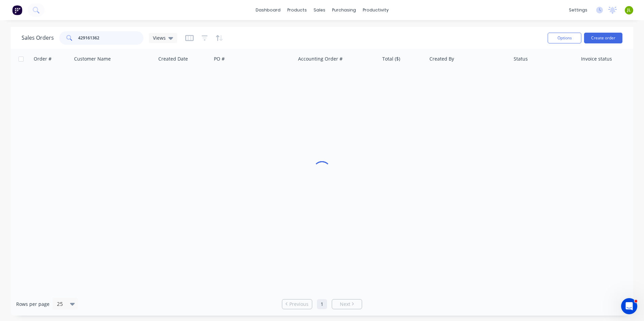
drag, startPoint x: 120, startPoint y: 38, endPoint x: 40, endPoint y: 43, distance: 79.6
click at [42, 42] on div "Sales Orders 429161362 Views" at bounding box center [100, 37] width 156 height 13
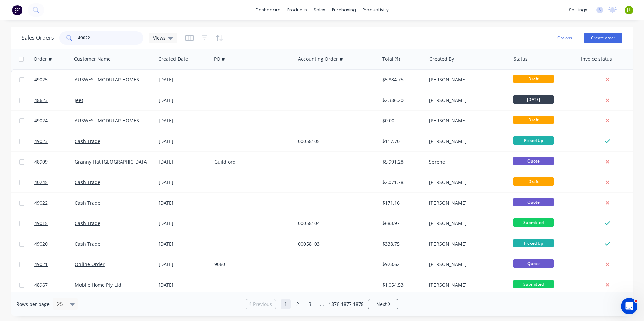
type input "49022"
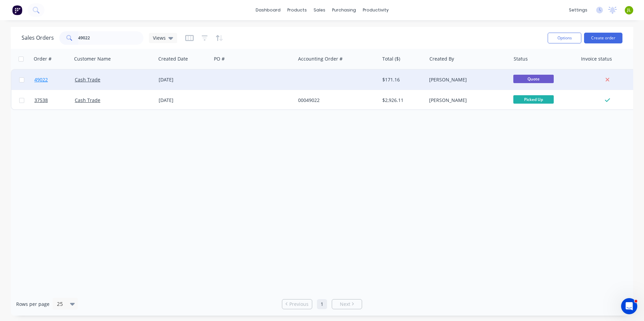
click at [51, 80] on link "49022" at bounding box center [54, 80] width 40 height 20
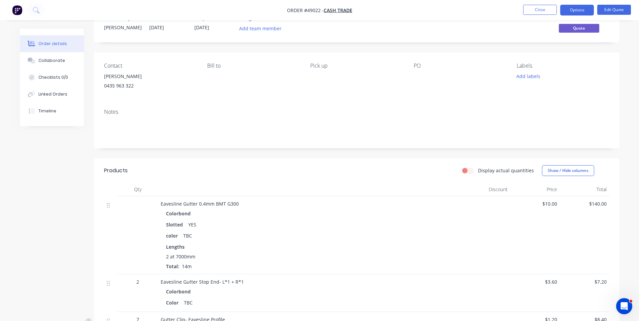
scroll to position [34, 0]
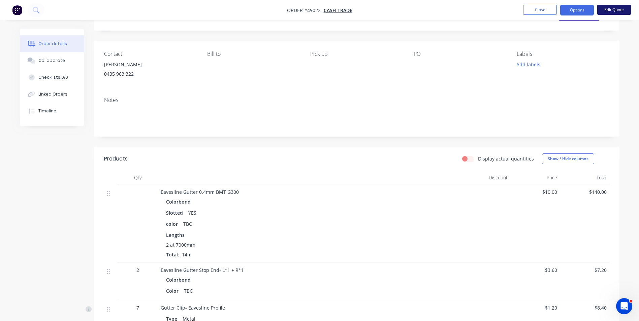
click at [617, 9] on button "Edit Quote" at bounding box center [614, 10] width 34 height 10
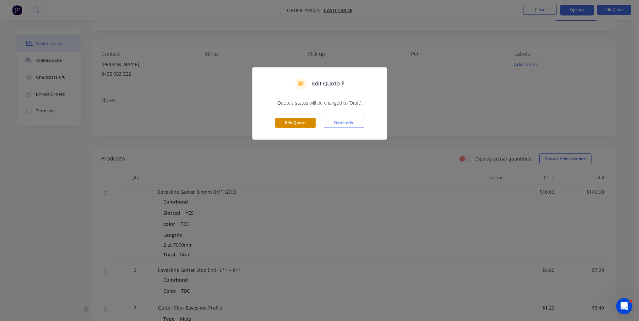
click at [297, 123] on button "Edit Quote" at bounding box center [295, 123] width 40 height 10
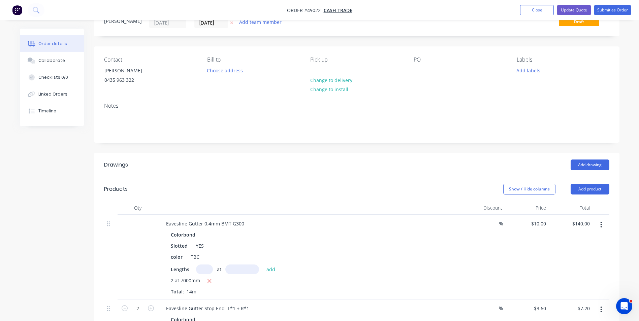
scroll to position [67, 0]
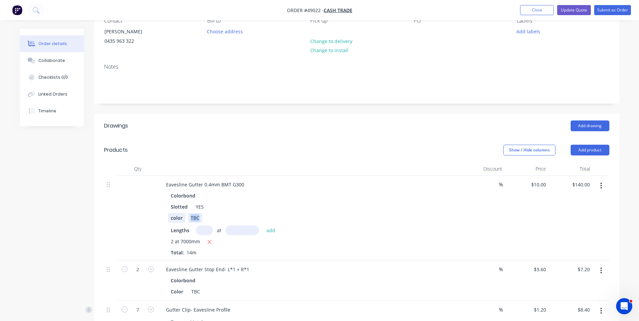
drag, startPoint x: 199, startPoint y: 216, endPoint x: 179, endPoint y: 219, distance: 21.1
click at [179, 219] on div "color TBC" at bounding box center [308, 218] width 280 height 10
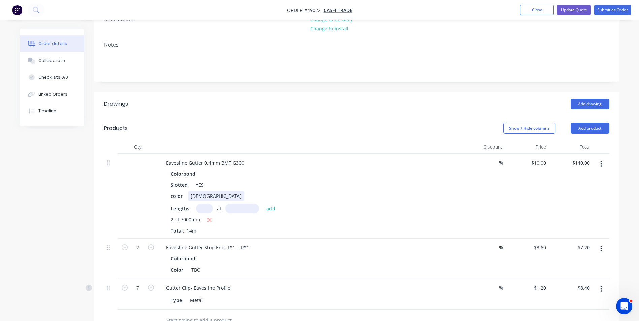
scroll to position [101, 0]
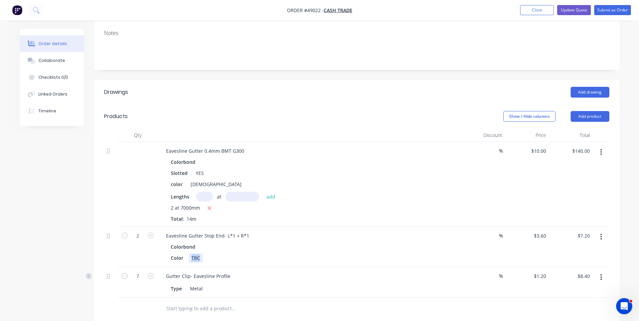
drag, startPoint x: 191, startPoint y: 259, endPoint x: 228, endPoint y: 261, distance: 37.1
click at [228, 261] on div "Color TBC" at bounding box center [308, 258] width 280 height 10
click at [233, 255] on div "Color BASLT" at bounding box center [308, 258] width 280 height 10
drag, startPoint x: 136, startPoint y: 277, endPoint x: 142, endPoint y: 276, distance: 5.4
click at [136, 277] on input "7" at bounding box center [138, 277] width 18 height 10
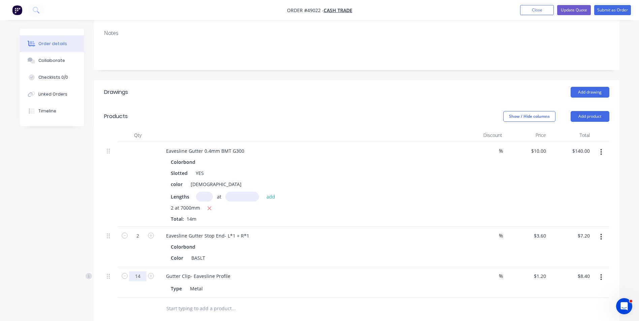
type input "14"
type input "$16.80"
click at [304, 173] on div "Slotted YES" at bounding box center [308, 173] width 280 height 10
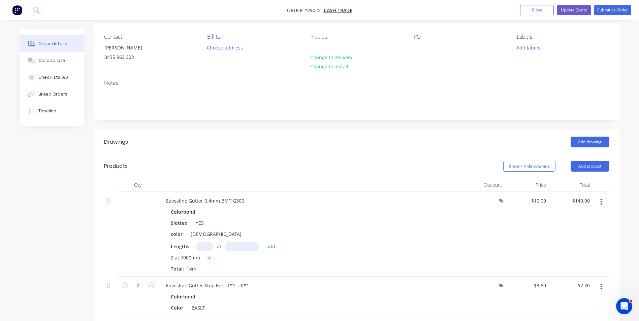
scroll to position [0, 0]
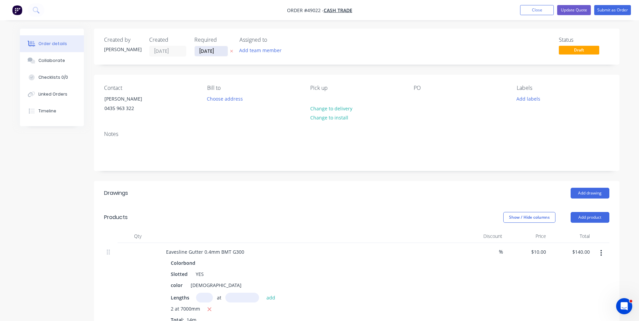
click at [209, 49] on input "08/09/25" at bounding box center [211, 51] width 33 height 10
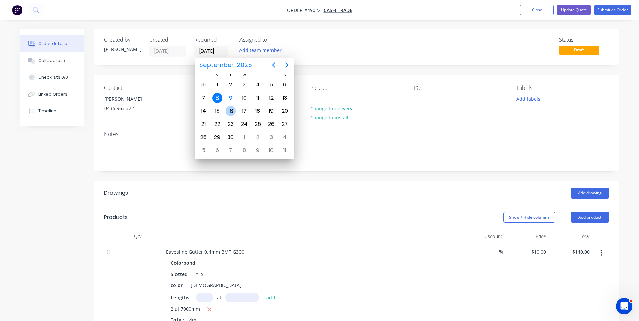
click at [232, 115] on div "16" at bounding box center [231, 111] width 10 height 10
type input "16/09/25"
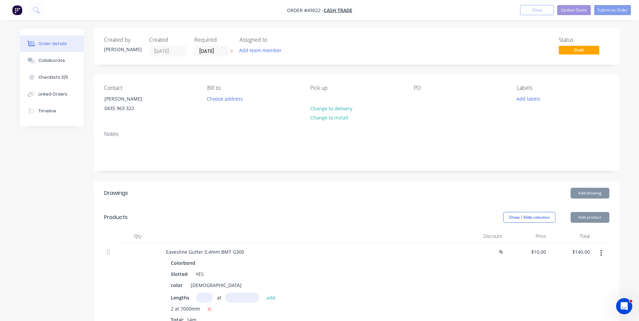
click at [319, 60] on div "Created by Cathy Created 08/09/25 Required 16/09/25 Assigned to Add team member…" at bounding box center [357, 47] width 526 height 36
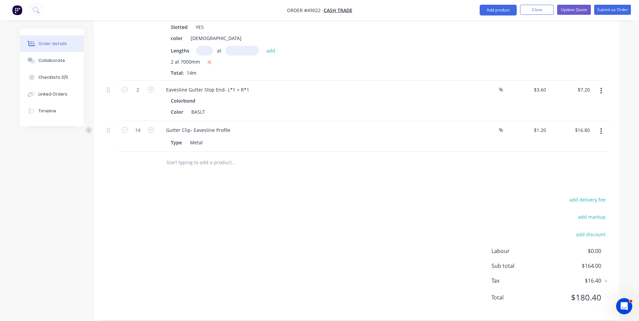
scroll to position [257, 0]
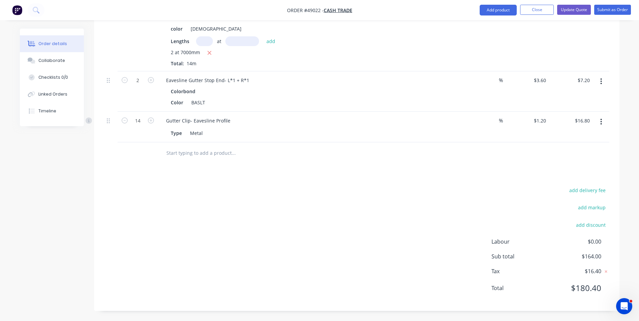
click at [382, 238] on div "add delivery fee add markup add discount Labour $0.00 Sub total $164.00 Tax $16…" at bounding box center [356, 243] width 505 height 115
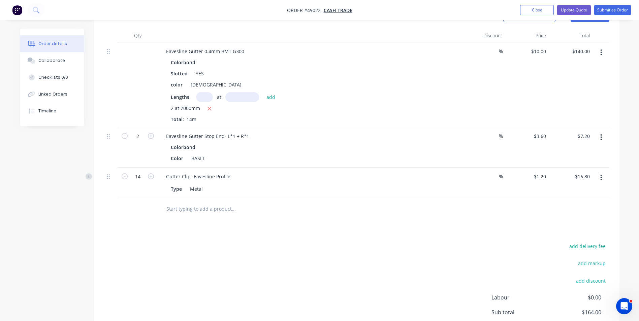
scroll to position [202, 0]
click at [342, 162] on div "Color BASLT" at bounding box center [308, 157] width 280 height 10
click at [353, 221] on div "Drawings Add drawing Products Show / Hide columns Add product Qty Discount Pric…" at bounding box center [357, 172] width 526 height 387
click at [200, 158] on div "BASLT" at bounding box center [198, 157] width 19 height 10
click at [198, 81] on div "BAslt" at bounding box center [216, 84] width 56 height 10
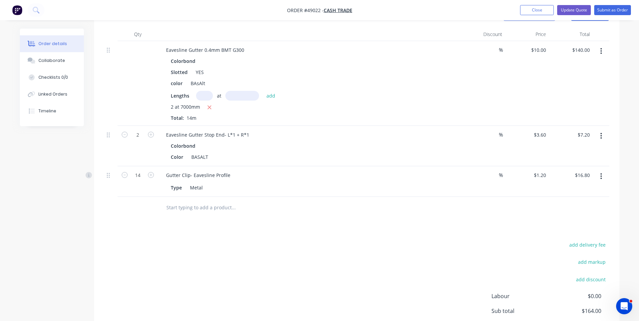
click at [309, 134] on div "Eavesline Gutter Stop End- L*1 + R*1" at bounding box center [310, 135] width 298 height 10
drag, startPoint x: 200, startPoint y: 82, endPoint x: 196, endPoint y: 83, distance: 3.4
click at [196, 83] on div "BAsAlt" at bounding box center [198, 84] width 20 height 10
click at [326, 96] on div "Lengths at add" at bounding box center [310, 96] width 278 height 10
click at [203, 83] on div "BASAlt" at bounding box center [198, 84] width 20 height 10
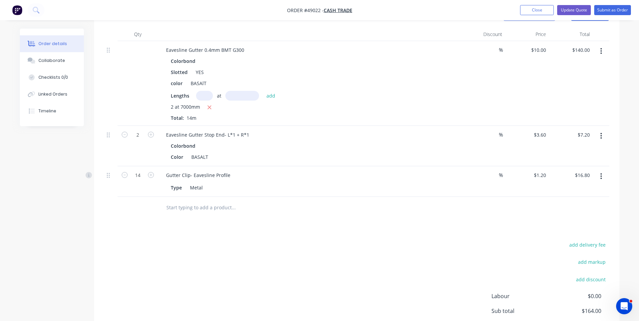
click at [308, 124] on div "Eavesline Gutter 0.4mm BMT G300 Colorbond Slotted YES color BASAlT Lengths at a…" at bounding box center [309, 83] width 303 height 85
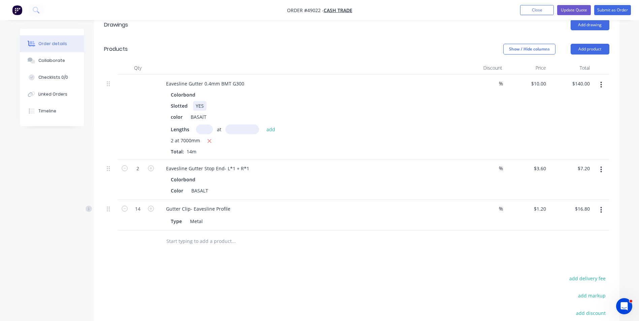
click at [322, 105] on div "Slotted YES" at bounding box center [308, 106] width 280 height 10
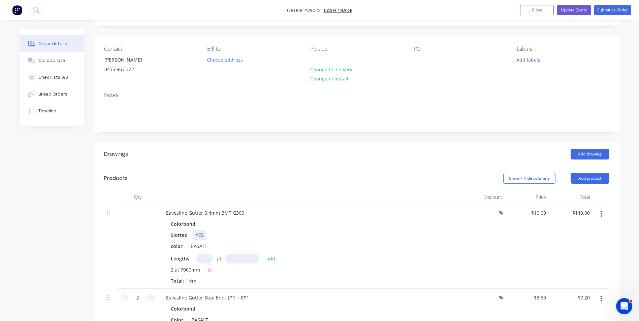
scroll to position [0, 0]
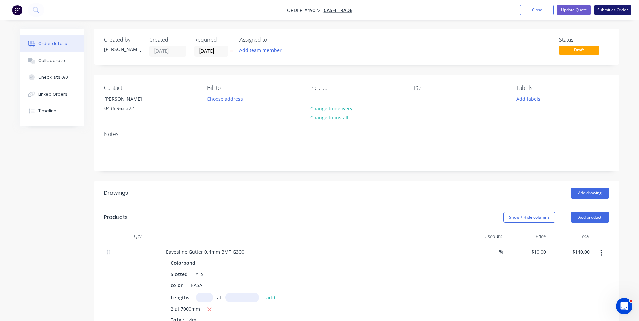
click at [615, 14] on button "Submit as Order" at bounding box center [612, 10] width 37 height 10
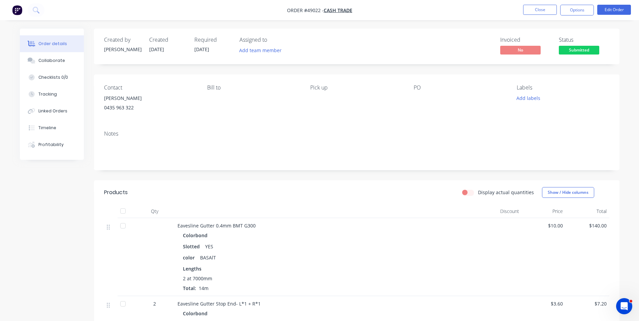
drag, startPoint x: 579, startPoint y: 10, endPoint x: 577, endPoint y: 17, distance: 6.9
click at [579, 10] on button "Options" at bounding box center [577, 10] width 34 height 11
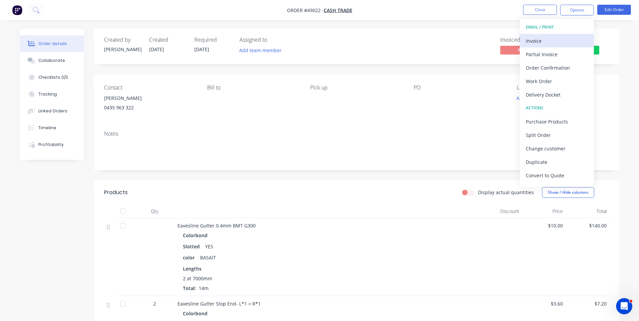
click at [567, 37] on div "Invoice" at bounding box center [557, 41] width 62 height 10
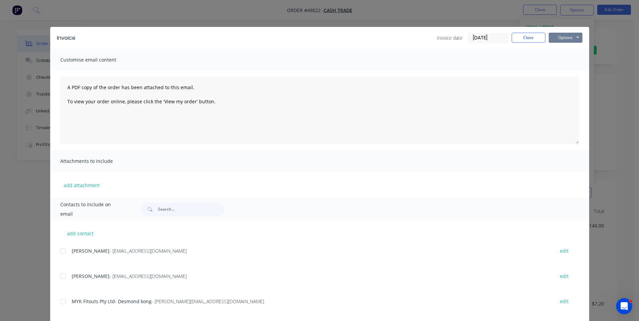
click at [572, 43] on div "Options Preview Print Email" at bounding box center [566, 38] width 34 height 11
click at [567, 41] on button "Options" at bounding box center [566, 38] width 34 height 10
click at [559, 58] on button "Print" at bounding box center [570, 60] width 43 height 11
click at [518, 37] on button "Close" at bounding box center [529, 38] width 34 height 10
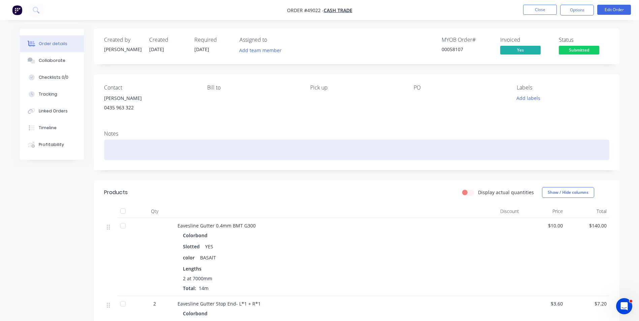
click at [233, 157] on div at bounding box center [356, 150] width 505 height 21
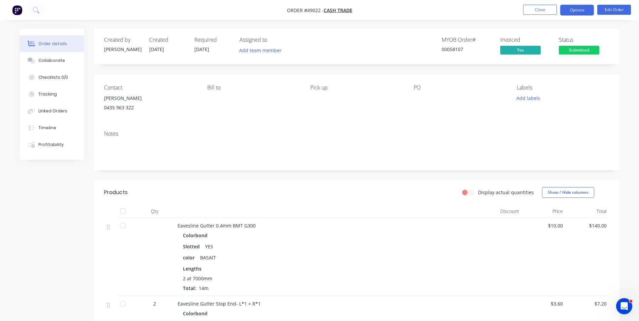
click at [586, 8] on button "Options" at bounding box center [577, 10] width 34 height 11
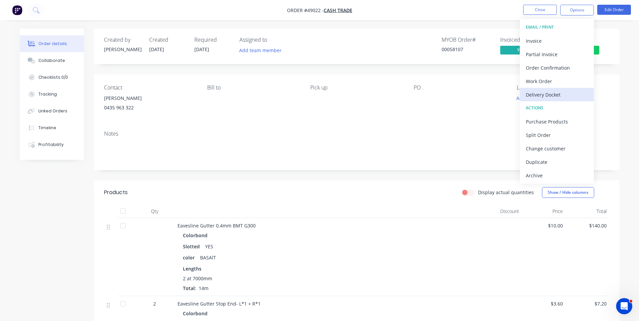
click at [550, 95] on div "Delivery Docket" at bounding box center [557, 95] width 62 height 10
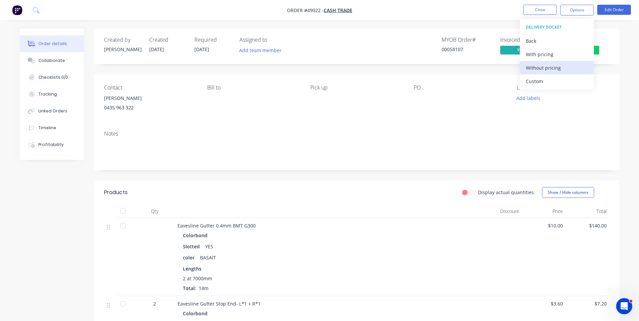
click at [550, 69] on div "Without pricing" at bounding box center [557, 68] width 62 height 10
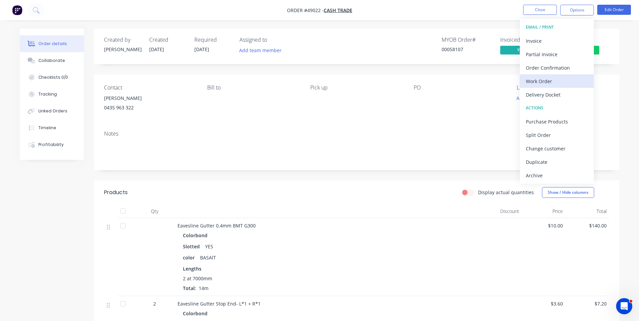
click at [554, 80] on div "Work Order" at bounding box center [557, 81] width 62 height 10
click at [554, 80] on div "Custom" at bounding box center [557, 81] width 62 height 10
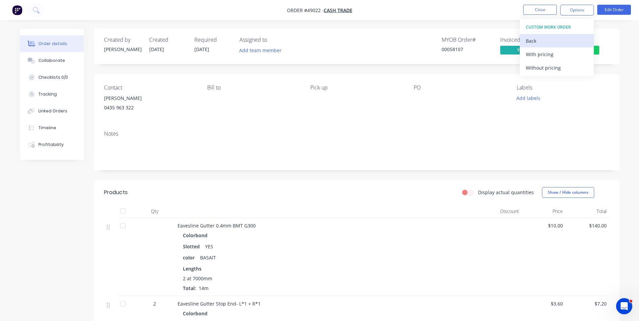
click at [546, 39] on div "Back" at bounding box center [557, 41] width 62 height 10
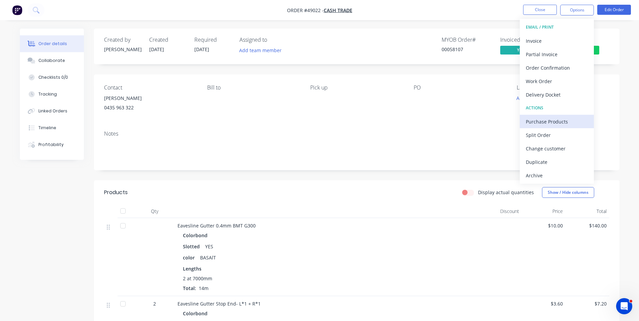
click at [551, 124] on div "Purchase Products" at bounding box center [557, 122] width 62 height 10
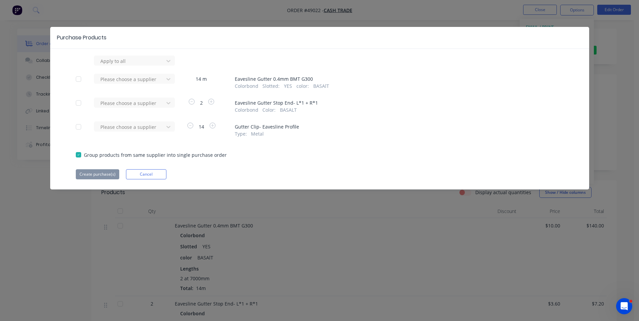
click at [155, 96] on div "Apply to all Please choose a supplier 14 m Eavesline Gutter 0.4mm BMT G300 Colo…" at bounding box center [319, 118] width 539 height 124
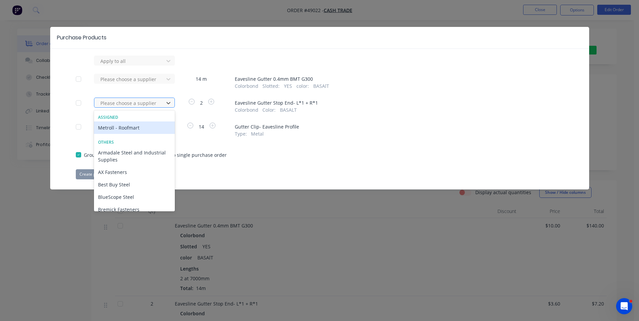
click at [155, 98] on div "Please choose a supplier" at bounding box center [130, 103] width 65 height 10
click at [142, 129] on div "Metroll - Roofmart" at bounding box center [134, 128] width 81 height 12
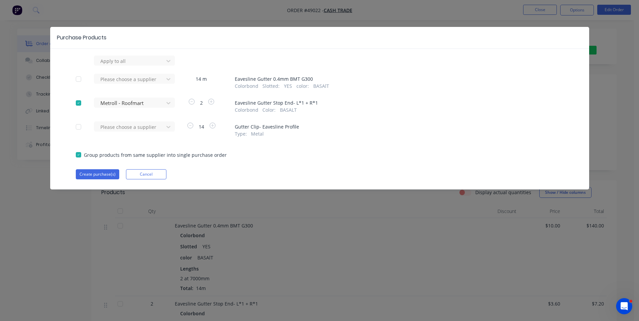
click at [149, 85] on div "Please choose a supplier" at bounding box center [131, 82] width 74 height 16
click at [149, 82] on div at bounding box center [130, 79] width 61 height 8
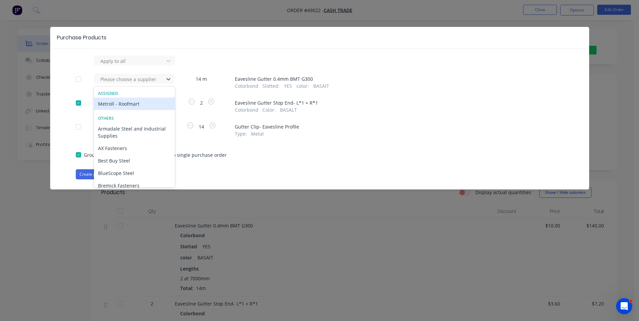
click at [144, 101] on div "Metroll - Roofmart" at bounding box center [134, 104] width 81 height 12
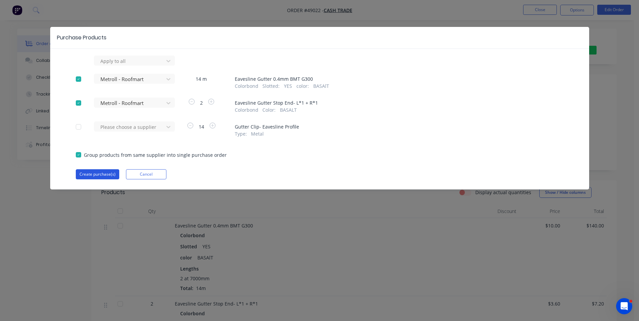
click at [102, 177] on button "Create purchase(s)" at bounding box center [97, 174] width 43 height 10
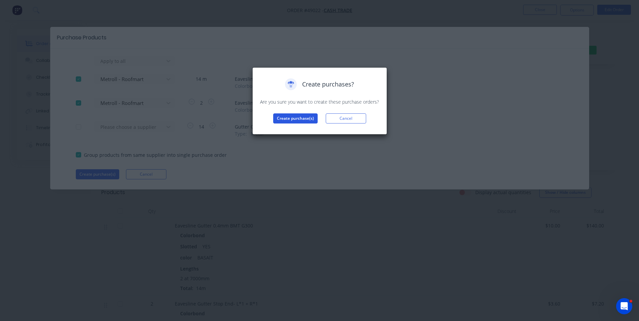
click at [285, 114] on button "Create purchase(s)" at bounding box center [295, 119] width 44 height 10
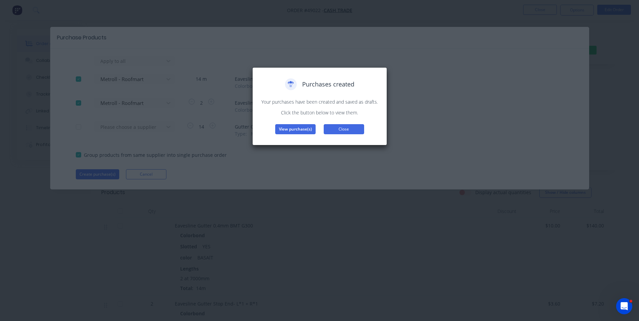
click at [324, 128] on button "Close" at bounding box center [344, 129] width 40 height 10
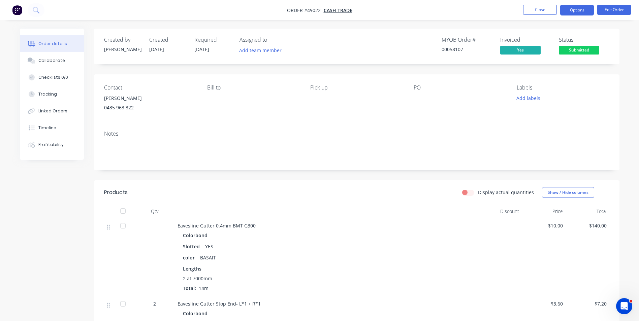
click at [576, 7] on button "Options" at bounding box center [577, 10] width 34 height 11
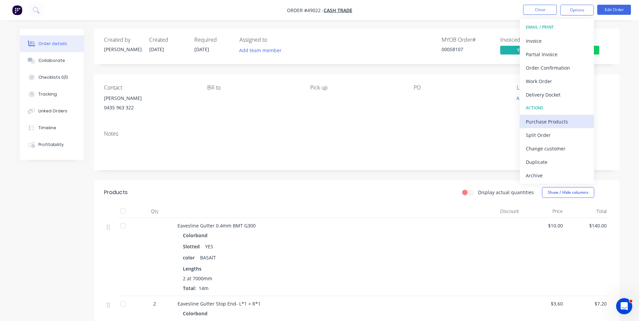
click at [540, 127] on button "Purchase Products" at bounding box center [557, 121] width 74 height 13
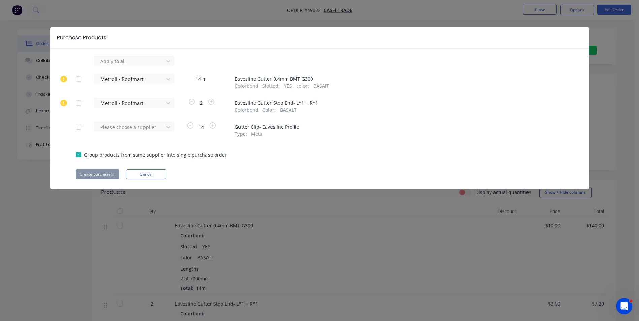
drag, startPoint x: 78, startPoint y: 103, endPoint x: 79, endPoint y: 77, distance: 25.3
click at [78, 99] on div at bounding box center [78, 102] width 13 height 13
click at [79, 76] on div at bounding box center [78, 78] width 13 height 13
click at [101, 174] on button "Create purchase(s)" at bounding box center [97, 174] width 43 height 10
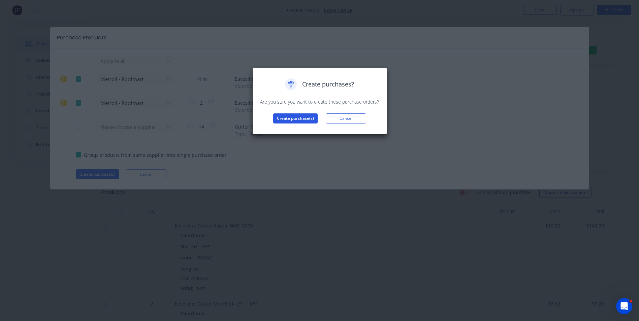
click at [291, 116] on button "Create purchase(s)" at bounding box center [295, 119] width 44 height 10
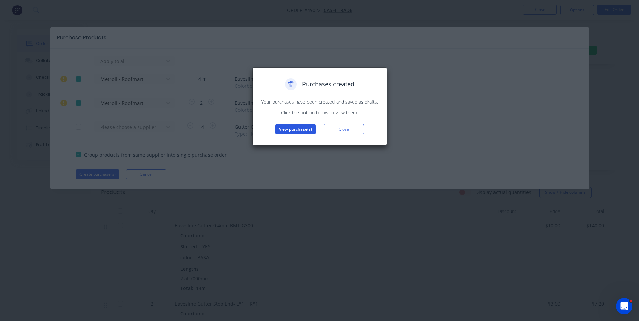
click at [291, 128] on button "View purchase(s)" at bounding box center [295, 129] width 40 height 10
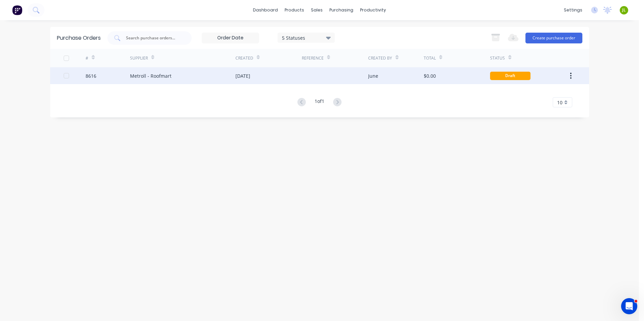
click at [342, 79] on div at bounding box center [335, 75] width 66 height 17
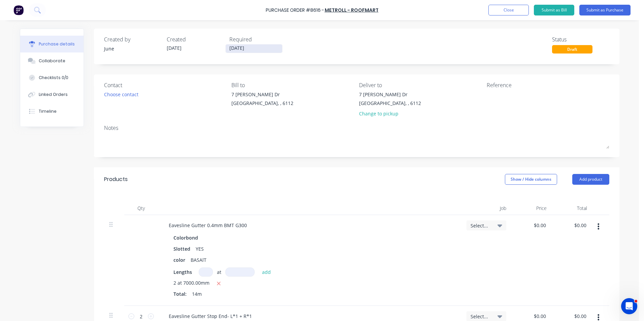
click at [260, 52] on input "[DATE]" at bounding box center [254, 48] width 57 height 8
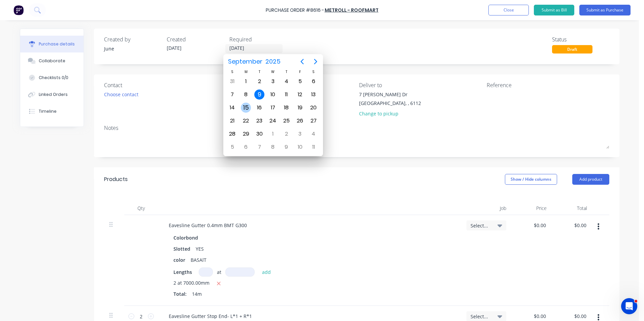
click at [244, 109] on div "15" at bounding box center [246, 108] width 10 height 10
type input "[DATE]"
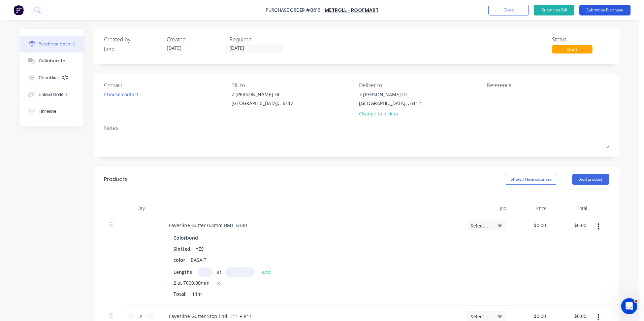
click at [595, 11] on button "Submit as Purchase" at bounding box center [604, 10] width 51 height 11
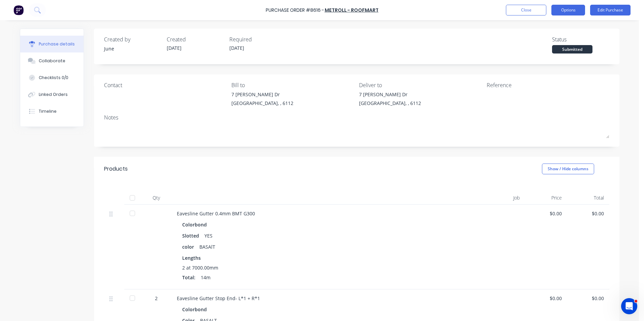
click at [563, 12] on button "Options" at bounding box center [569, 10] width 34 height 11
click at [553, 26] on div "Print / Email" at bounding box center [553, 28] width 52 height 10
click at [548, 51] on div "Without pricing" at bounding box center [553, 55] width 52 height 10
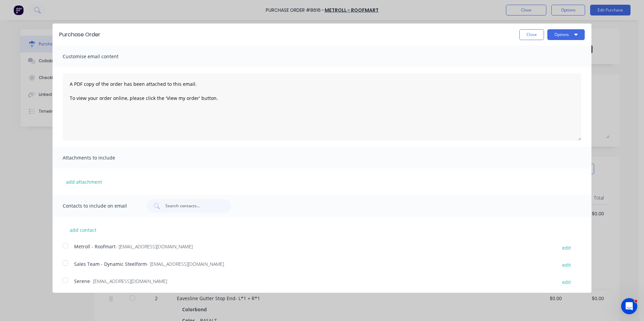
click at [70, 246] on div at bounding box center [65, 245] width 13 height 13
click at [564, 38] on button "Options" at bounding box center [565, 34] width 37 height 11
click at [539, 68] on div "Email" at bounding box center [553, 65] width 52 height 10
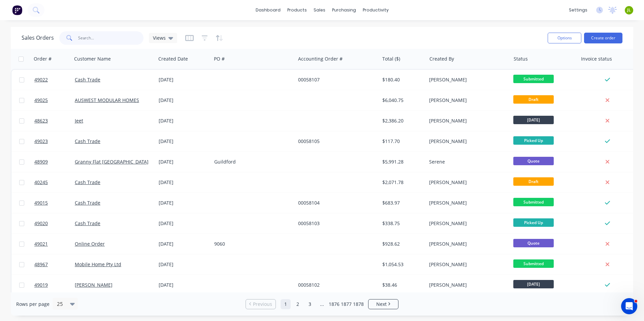
click at [94, 38] on input "text" at bounding box center [111, 37] width 66 height 13
type input "48224"
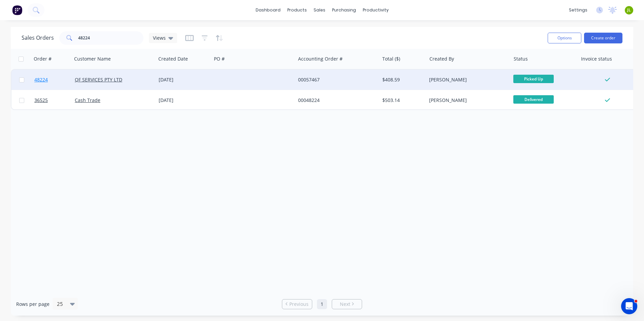
click at [43, 82] on span "48224" at bounding box center [40, 79] width 13 height 7
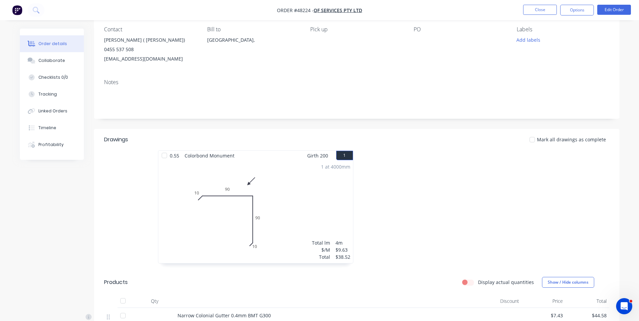
scroll to position [168, 0]
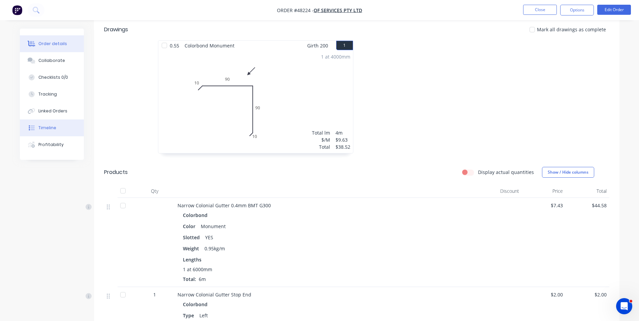
click at [40, 130] on div "Timeline" at bounding box center [47, 128] width 18 height 6
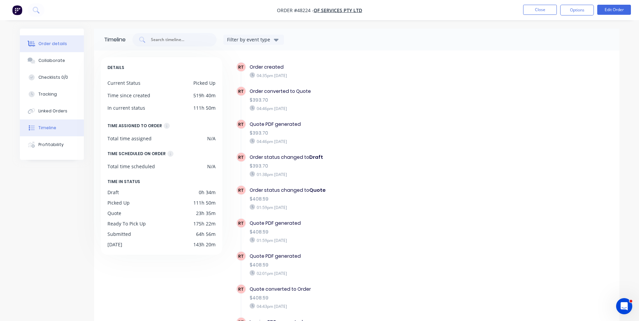
click at [33, 41] on icon at bounding box center [32, 44] width 5 height 6
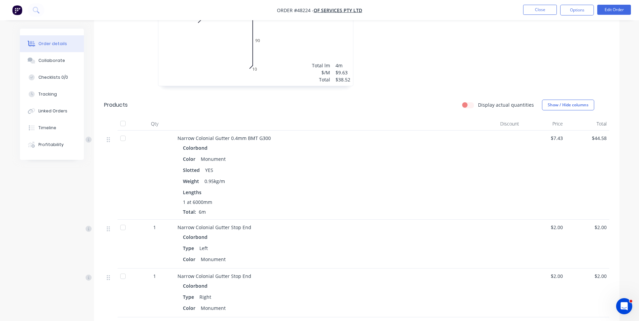
scroll to position [202, 0]
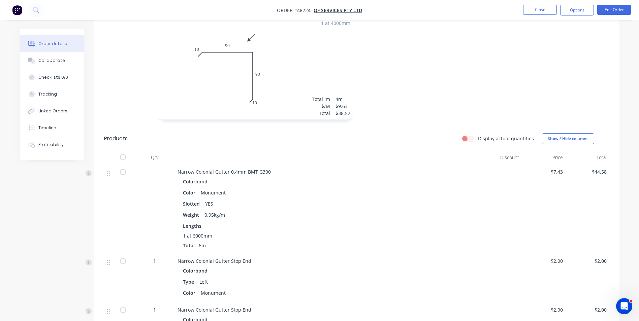
click at [392, 50] on div at bounding box center [458, 67] width 202 height 120
click at [350, 215] on div "Weight 0.95kg/m" at bounding box center [326, 215] width 287 height 10
drag, startPoint x: 573, startPoint y: 9, endPoint x: 568, endPoint y: 8, distance: 5.2
click at [573, 9] on button "Options" at bounding box center [577, 10] width 34 height 11
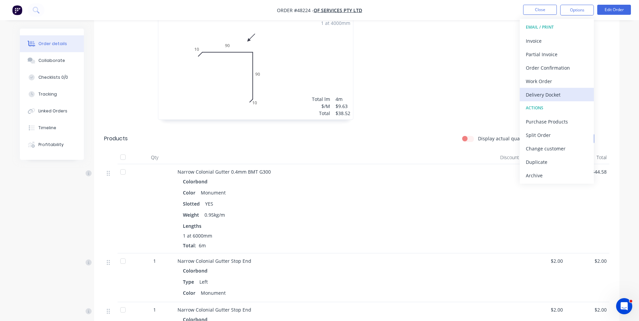
click at [550, 96] on div "Delivery Docket" at bounding box center [557, 95] width 62 height 10
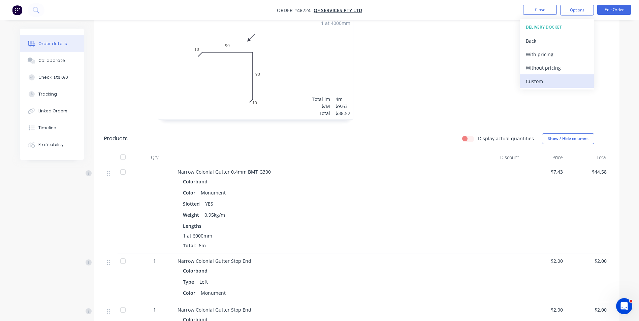
click at [540, 79] on div "Custom" at bounding box center [557, 81] width 62 height 10
click at [543, 64] on div "Without pricing" at bounding box center [557, 68] width 62 height 10
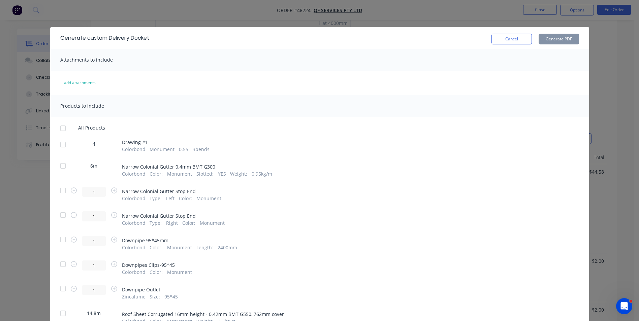
click at [65, 163] on div at bounding box center [62, 165] width 13 height 13
click at [555, 34] on button "Generate PDF" at bounding box center [559, 39] width 40 height 11
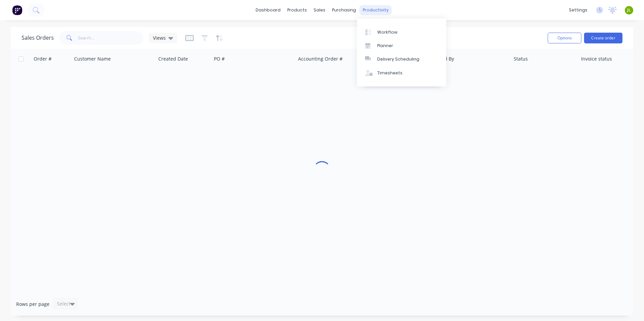
click at [368, 13] on div "productivity" at bounding box center [375, 10] width 33 height 10
click at [389, 60] on div "Delivery Scheduling" at bounding box center [398, 59] width 42 height 6
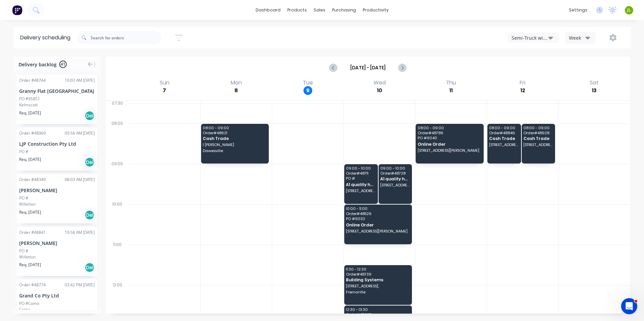
click at [533, 38] on div "Semi-Truck with Hiab" at bounding box center [530, 37] width 37 height 7
click at [531, 81] on div "Utes Delivery" at bounding box center [541, 81] width 67 height 13
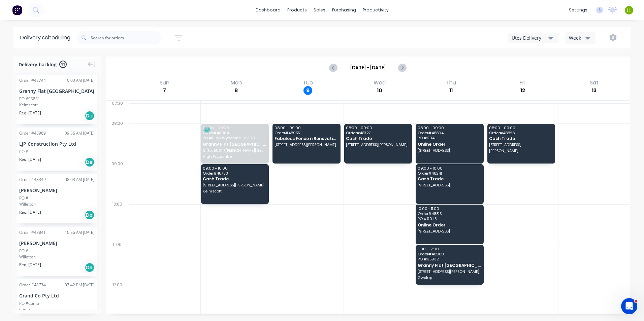
click at [501, 247] on div at bounding box center [522, 265] width 71 height 40
